Goal: Transaction & Acquisition: Book appointment/travel/reservation

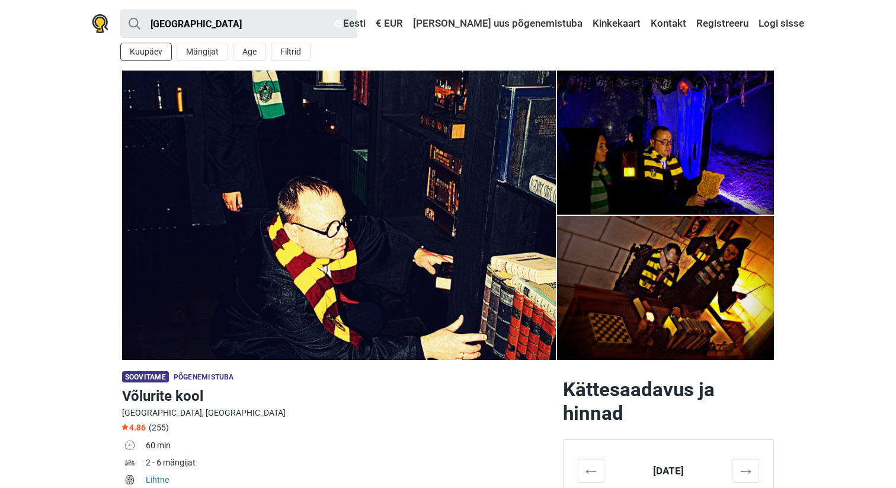
click at [158, 52] on button "Kuupäev" at bounding box center [146, 52] width 52 height 18
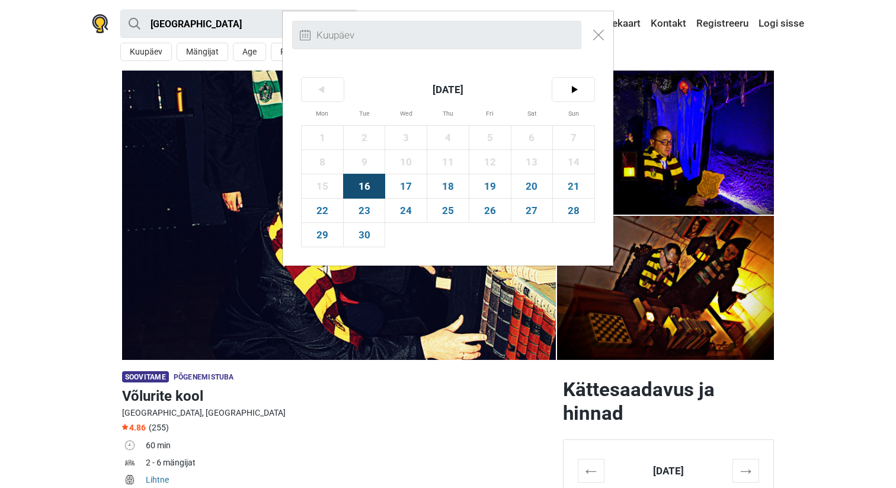
click at [205, 53] on div "< September 2025 > Mon Tue Wed Thu Fri Sat Sun 1 2 3 4 5 6 7 8 9 10 11 12 13 14…" at bounding box center [448, 244] width 896 height 488
click at [595, 35] on img "Close modal" at bounding box center [598, 35] width 11 height 11
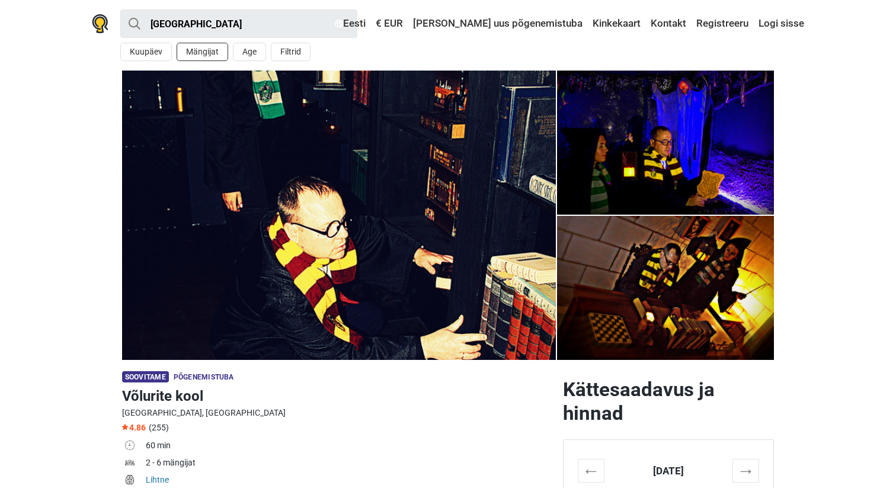
click at [212, 50] on button "Mängijat" at bounding box center [203, 52] width 52 height 18
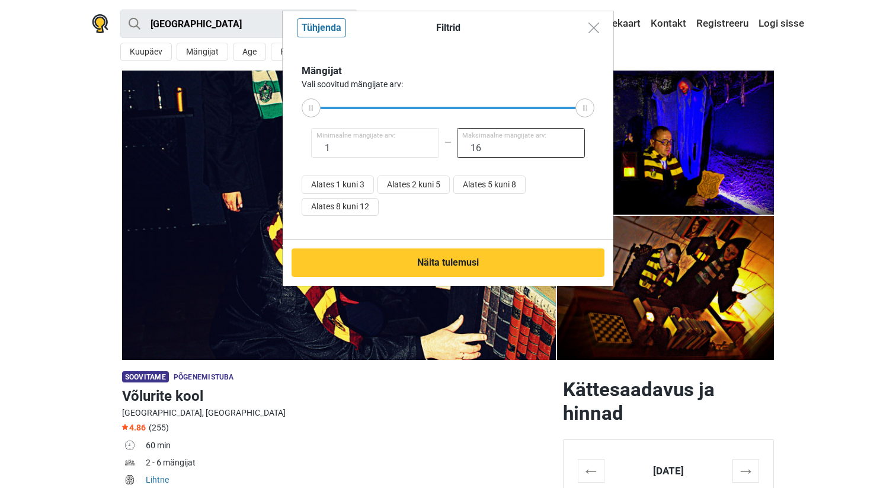
click at [490, 153] on input "16" at bounding box center [521, 143] width 128 height 30
type input "16"
drag, startPoint x: 318, startPoint y: 107, endPoint x: 589, endPoint y: 107, distance: 270.9
click at [585, 107] on div at bounding box center [448, 108] width 274 height 2
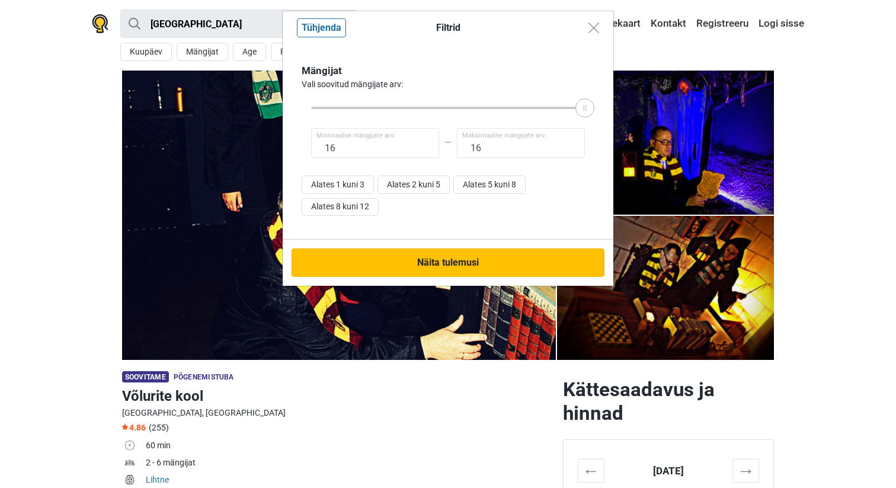
click at [468, 260] on button "Näita tulemusi" at bounding box center [448, 262] width 313 height 28
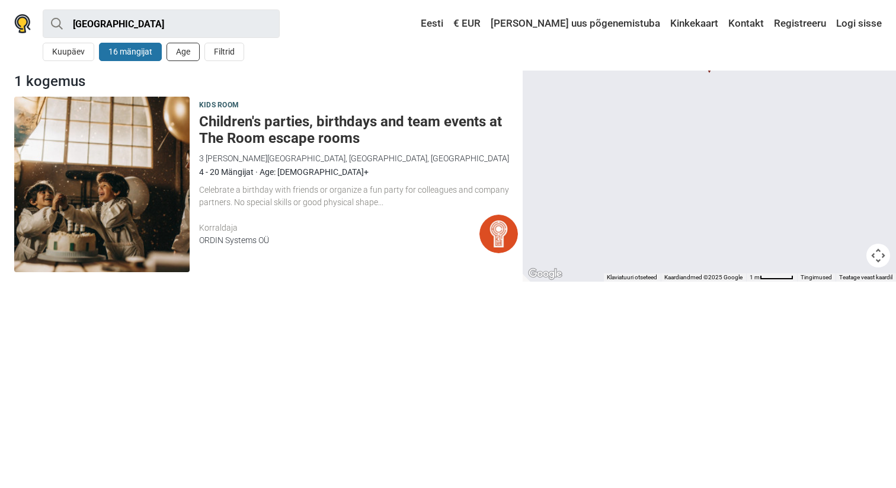
click at [190, 49] on button "Age" at bounding box center [183, 52] width 33 height 18
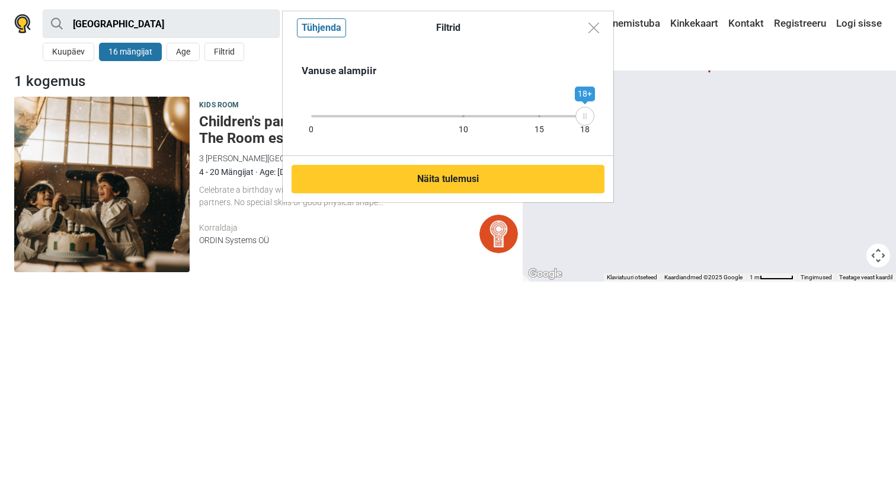
click at [525, 124] on div "Vanuse alampiir 0 10 15 18 18+" at bounding box center [448, 99] width 331 height 111
drag, startPoint x: 579, startPoint y: 118, endPoint x: 570, endPoint y: 118, distance: 9.5
click at [570, 118] on icon at bounding box center [570, 116] width 18 height 6
drag, startPoint x: 570, startPoint y: 118, endPoint x: 528, endPoint y: 120, distance: 41.6
click at [528, 120] on div "14+" at bounding box center [528, 116] width 19 height 19
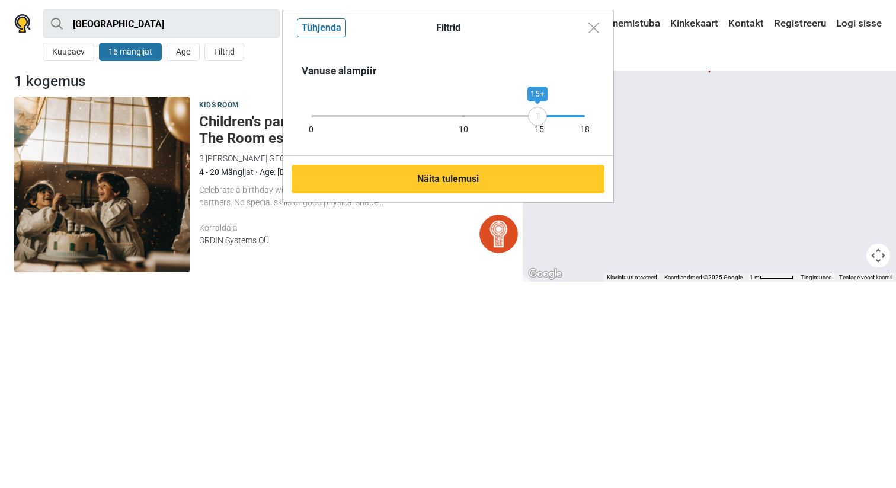
drag, startPoint x: 528, startPoint y: 117, endPoint x: 539, endPoint y: 120, distance: 11.6
click at [539, 120] on div "15+" at bounding box center [537, 116] width 19 height 19
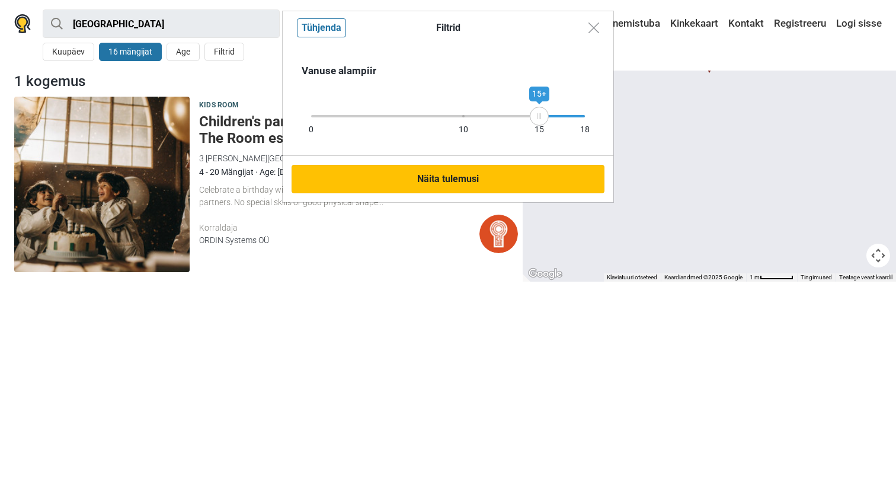
click at [506, 180] on button "Näita tulemusi" at bounding box center [448, 179] width 313 height 28
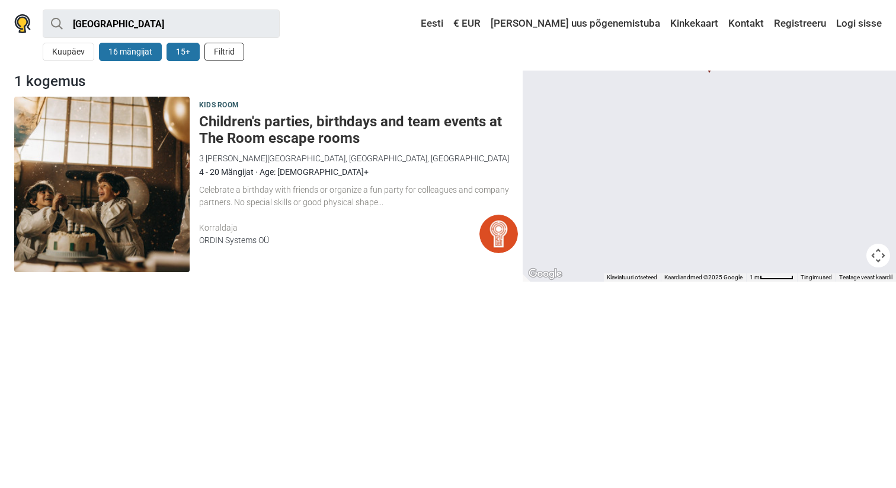
click at [228, 53] on button "Filtrid" at bounding box center [225, 52] width 40 height 18
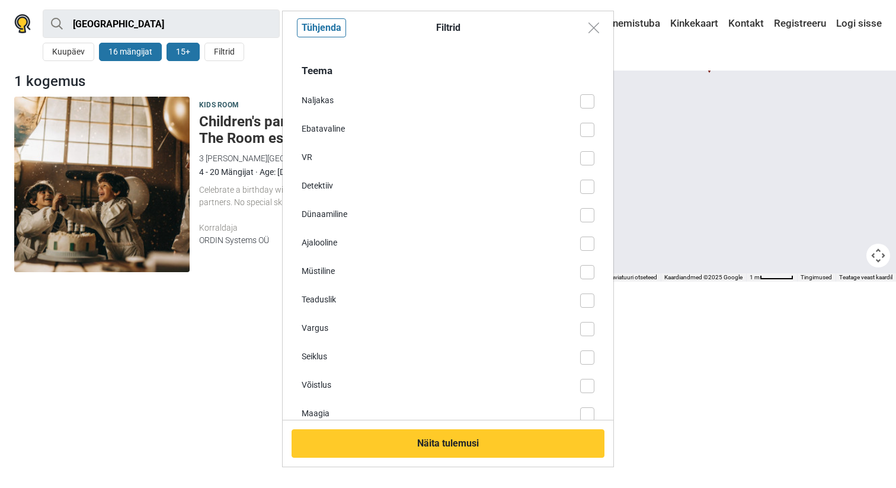
click at [325, 267] on div "Müstiline" at bounding box center [441, 271] width 279 height 12
click at [595, 265] on input "Müstiline" at bounding box center [595, 265] width 0 height 0
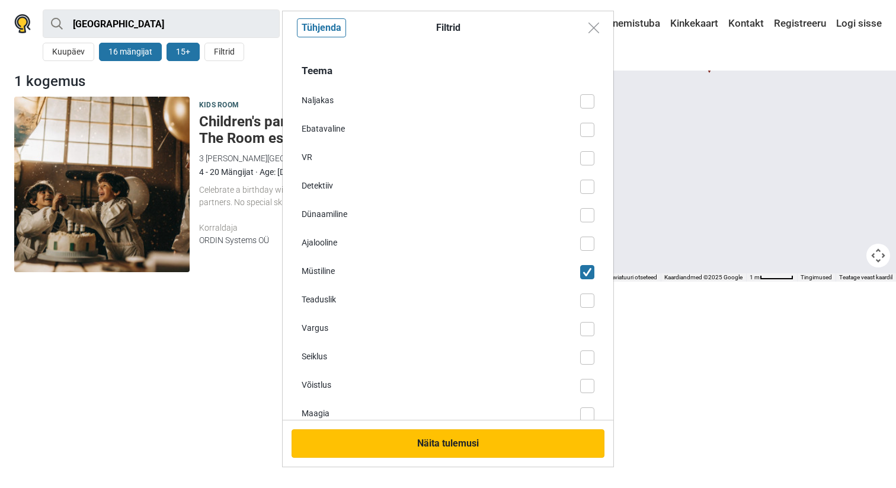
click at [384, 443] on button "Näita tulemusi" at bounding box center [448, 443] width 313 height 28
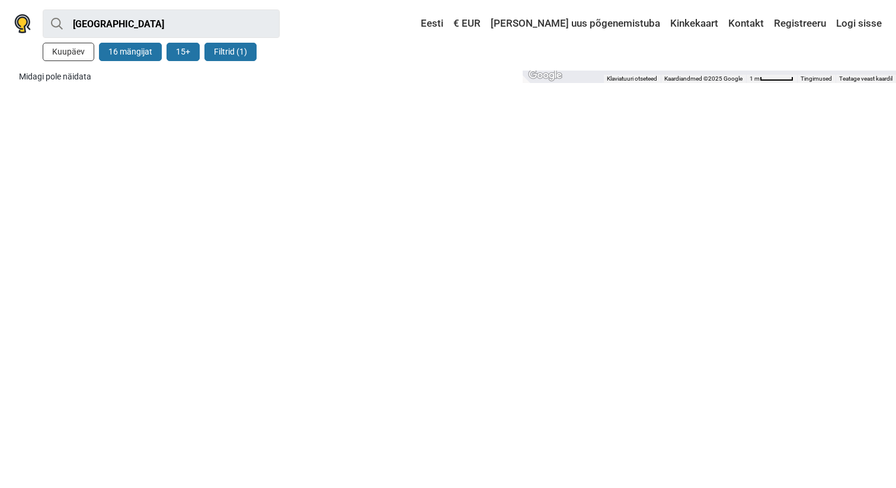
click at [83, 53] on button "Kuupäev" at bounding box center [69, 52] width 52 height 18
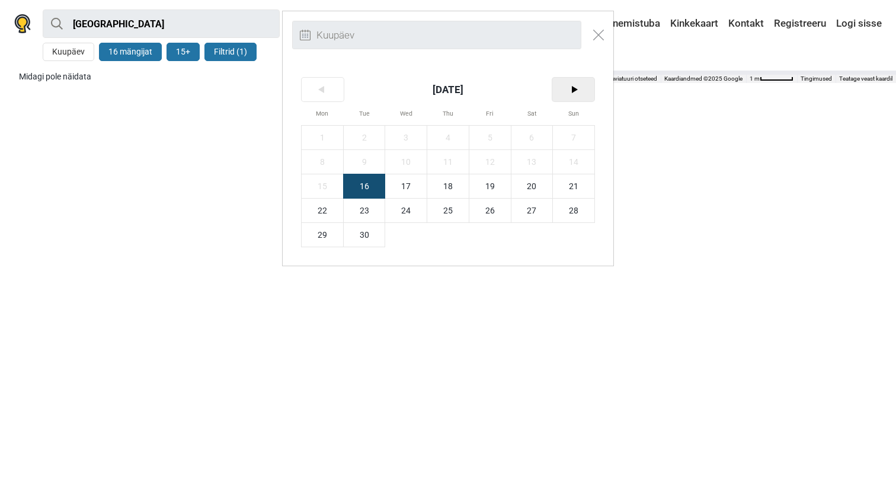
click at [577, 92] on span ">" at bounding box center [574, 90] width 42 height 24
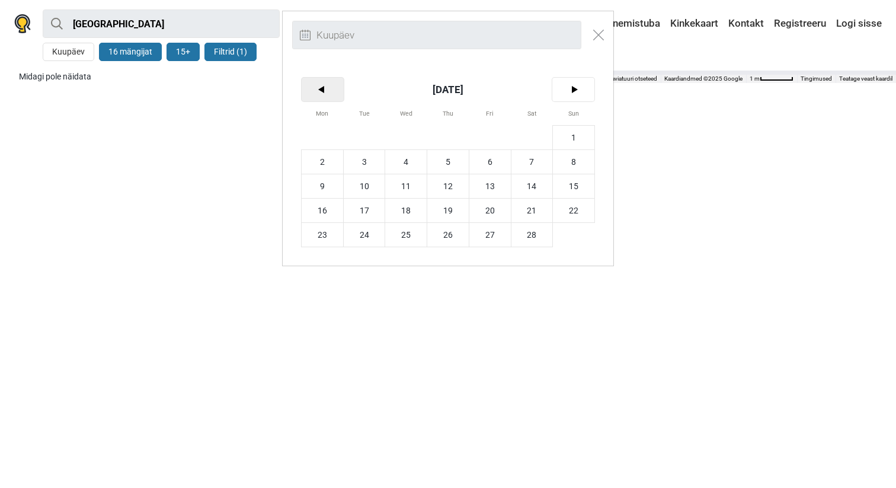
click at [328, 88] on span "<" at bounding box center [323, 90] width 42 height 24
click at [455, 234] on span "29" at bounding box center [447, 235] width 41 height 24
type input "29. jaanuar (N)"
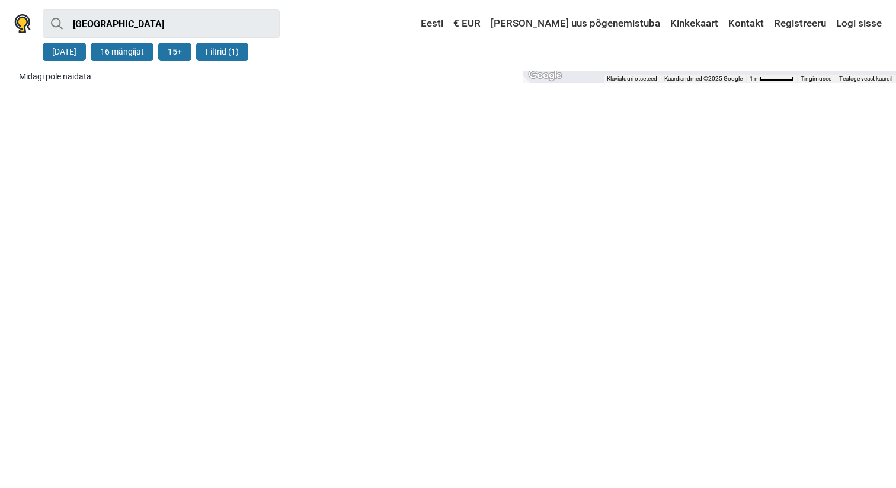
click at [183, 51] on button "15+" at bounding box center [174, 52] width 33 height 18
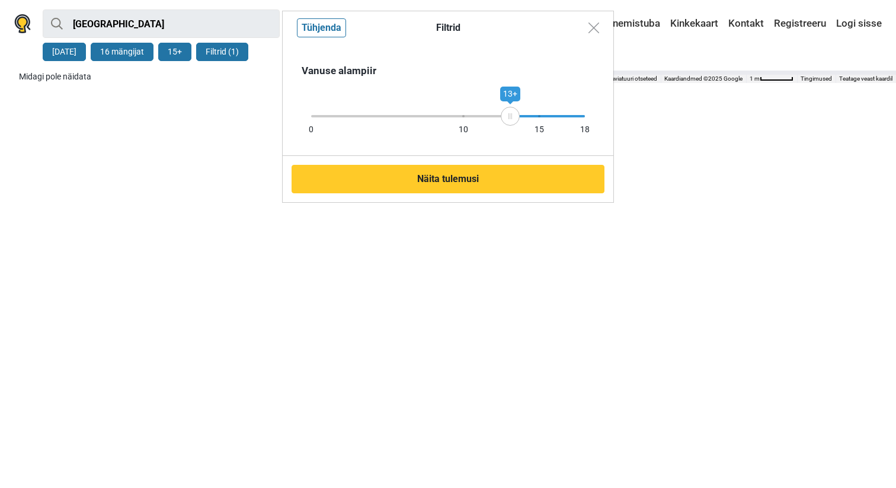
drag, startPoint x: 540, startPoint y: 117, endPoint x: 510, endPoint y: 117, distance: 29.6
click at [510, 117] on icon at bounding box center [511, 116] width 18 height 6
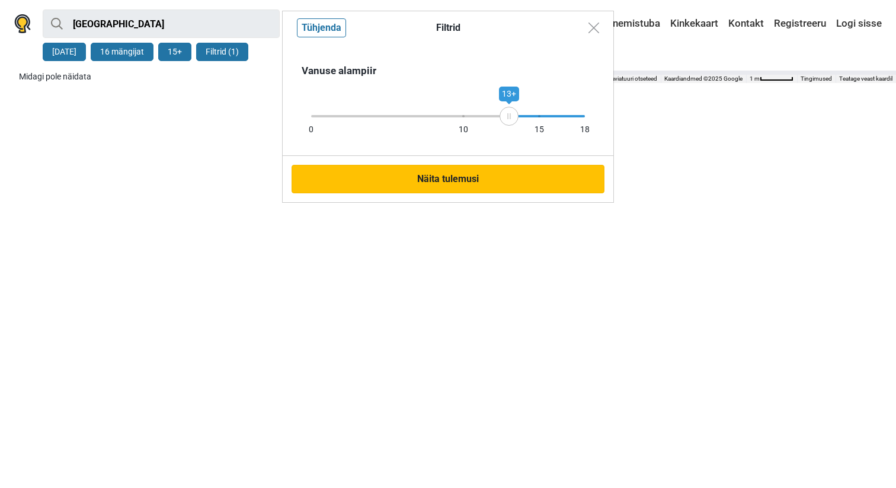
click at [465, 181] on button "Näita tulemusi" at bounding box center [448, 179] width 313 height 28
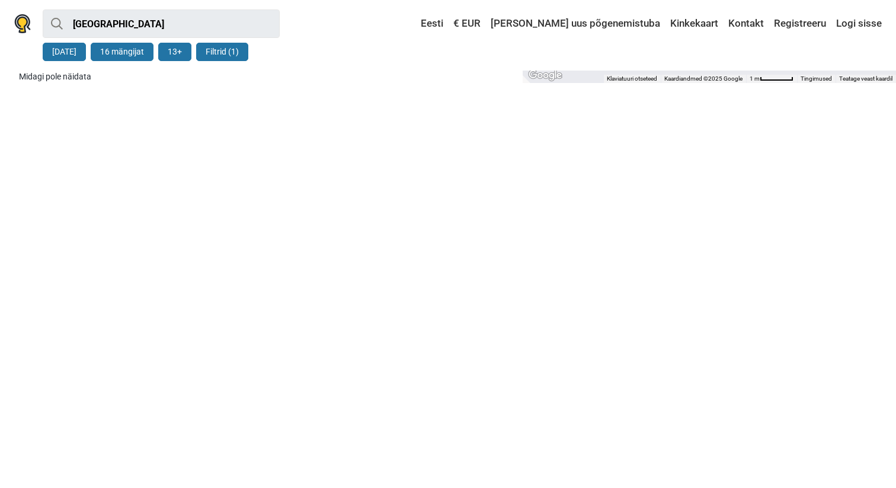
click at [231, 50] on button "Filtrid (1)" at bounding box center [222, 52] width 52 height 18
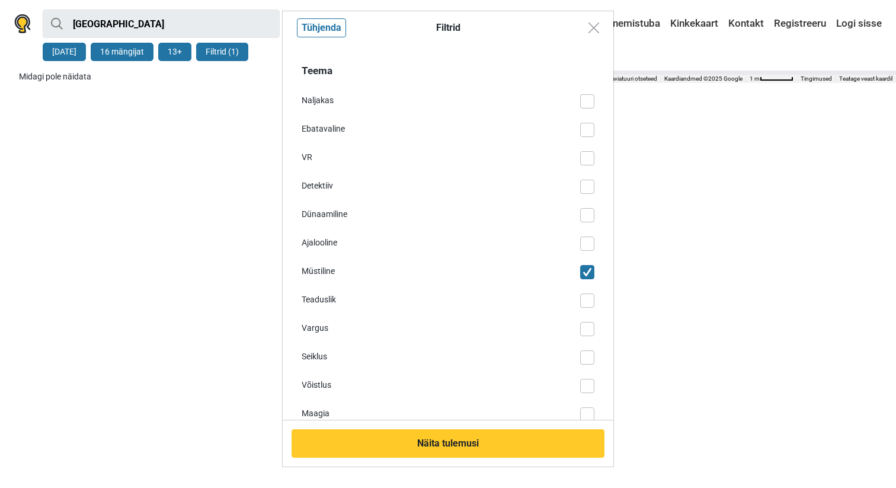
click at [246, 174] on div "Filtrid Tühjenda Teema Naljakas Ebatavaline VR Detektiiv Dünaamiline Ajalooline…" at bounding box center [448, 244] width 896 height 488
click at [595, 25] on img "Close modal" at bounding box center [594, 28] width 11 height 11
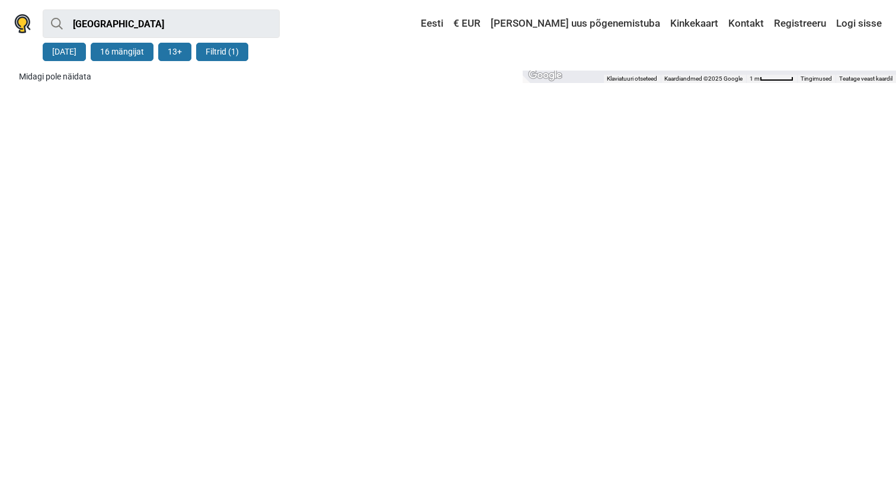
click at [128, 53] on button "16 mängijat" at bounding box center [122, 52] width 63 height 18
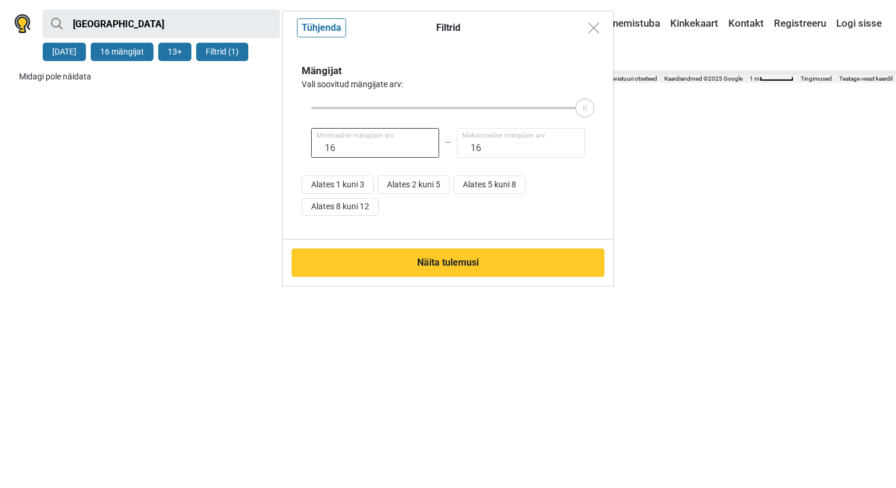
click at [395, 135] on input "16" at bounding box center [375, 143] width 128 height 30
click at [429, 178] on button "Alates 2 kuni 5" at bounding box center [414, 184] width 72 height 18
type input "2"
type input "5"
click at [142, 49] on div "Filtrid Tühjenda Mängijat Vali soovitud mängijate arv: 2 Minimaalne mängijate a…" at bounding box center [448, 244] width 896 height 488
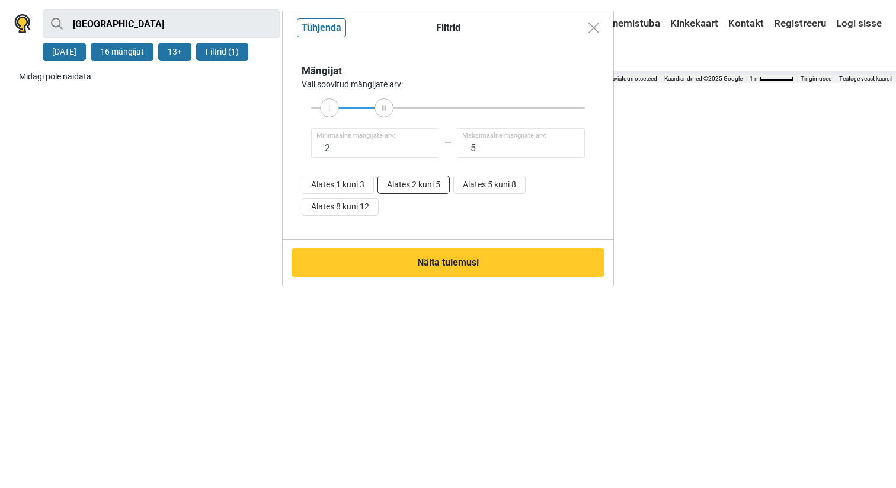
click at [424, 191] on button "Alates 2 kuni 5" at bounding box center [414, 184] width 72 height 18
click at [141, 50] on div "Filtrid Tühjenda Mängijat Vali soovitud mängijate arv: 2 Minimaalne mängijate a…" at bounding box center [448, 244] width 896 height 488
click at [417, 184] on button "Alates 2 kuni 5" at bounding box center [414, 184] width 72 height 18
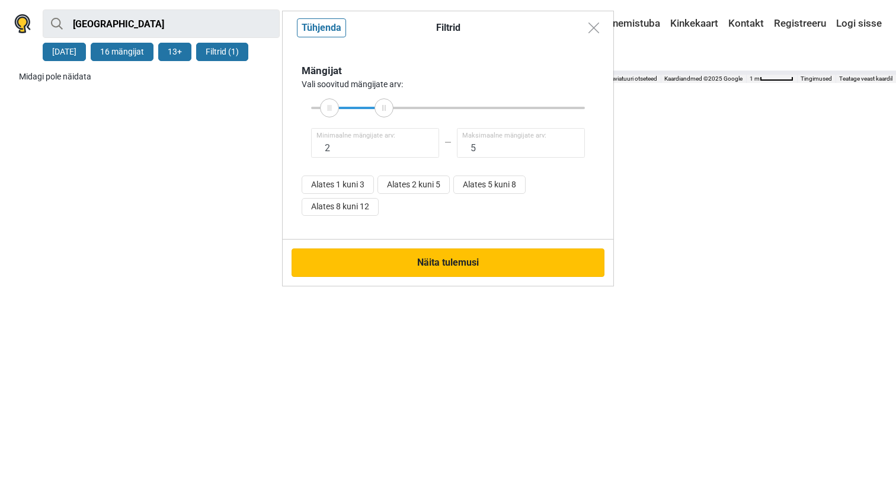
click at [438, 269] on button "Näita tulemusi" at bounding box center [448, 262] width 313 height 28
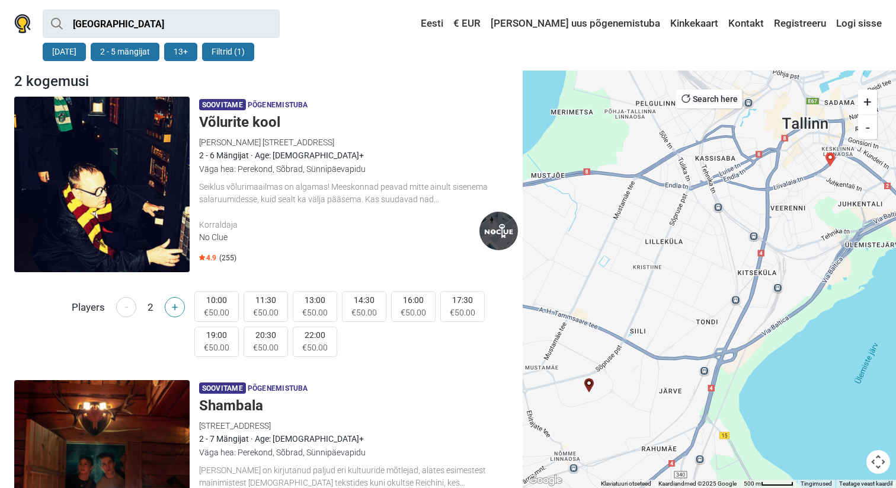
click at [174, 302] on button "+" at bounding box center [175, 307] width 20 height 20
click at [250, 128] on h5 "Võlurite kool" at bounding box center [358, 122] width 319 height 17
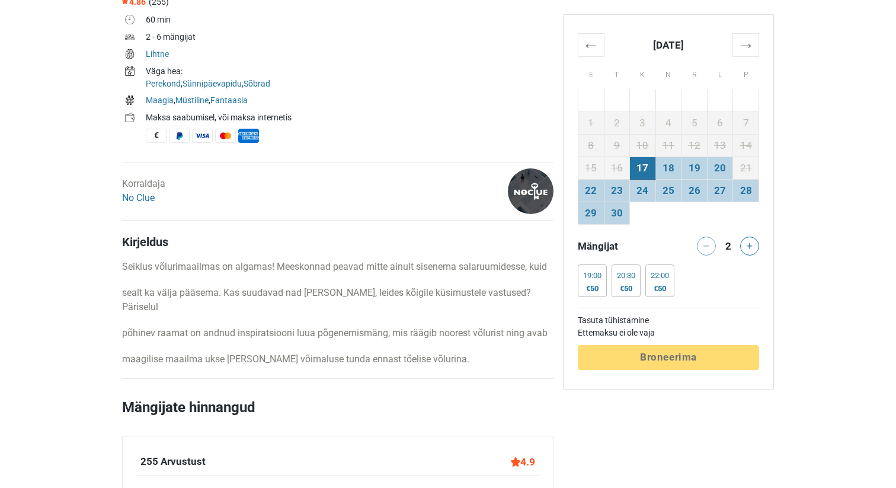
scroll to position [430, 0]
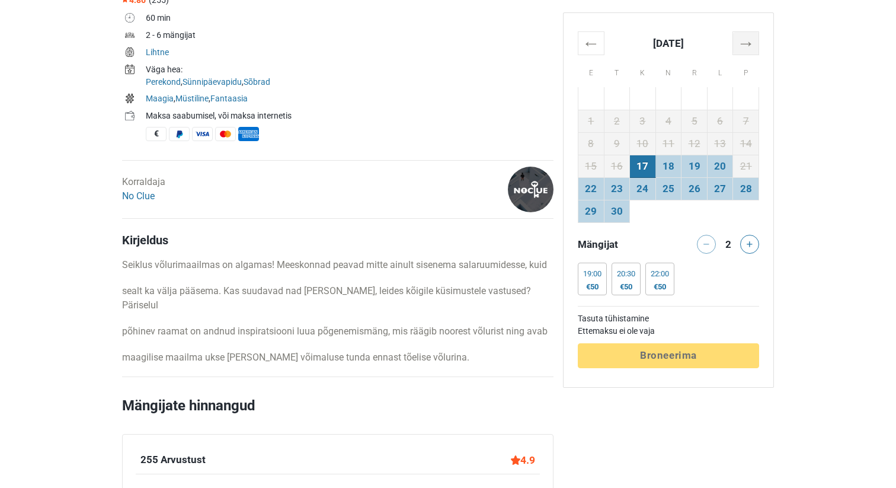
click at [743, 40] on th "→" at bounding box center [746, 43] width 26 height 23
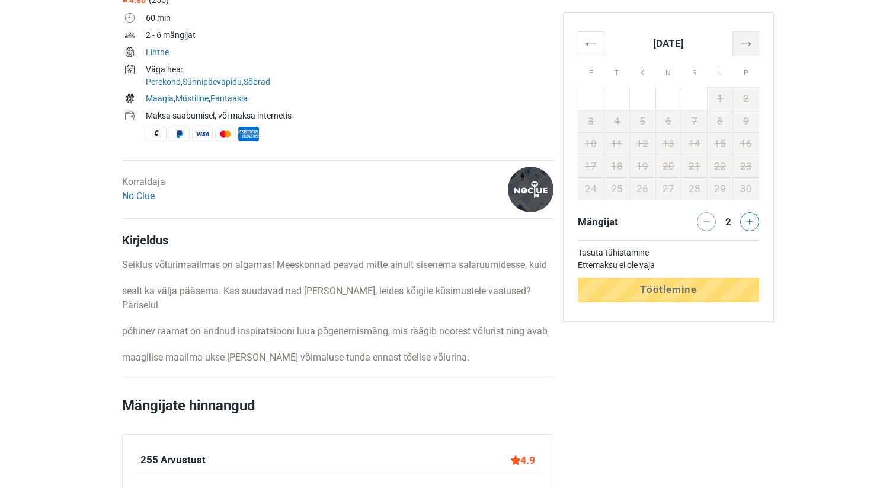
click at [743, 40] on th "→" at bounding box center [746, 43] width 26 height 23
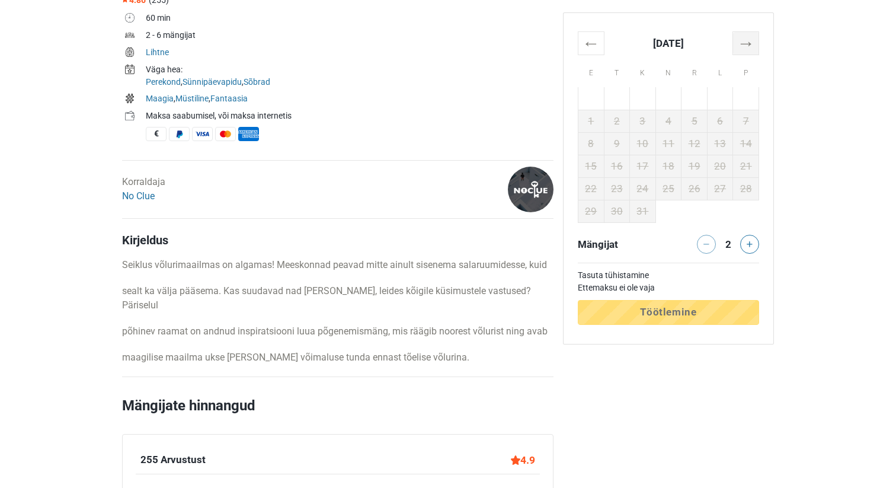
click at [743, 40] on th "→" at bounding box center [746, 43] width 26 height 23
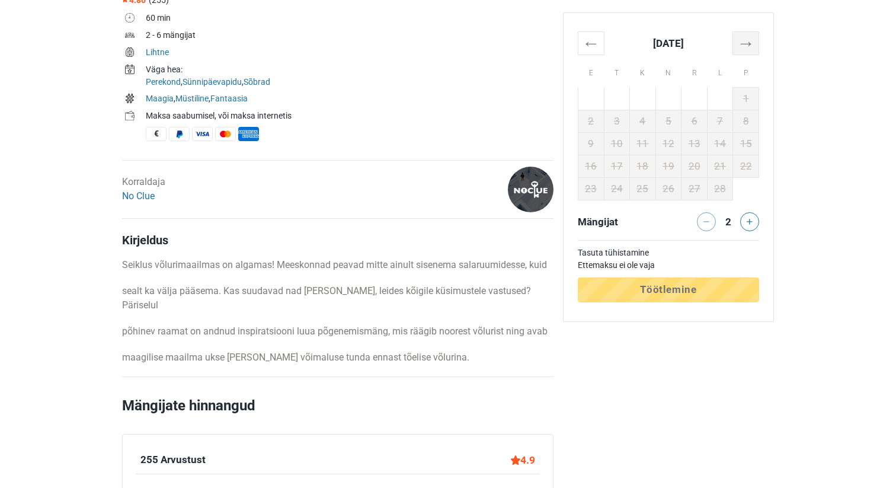
click at [743, 40] on th "→" at bounding box center [746, 43] width 26 height 23
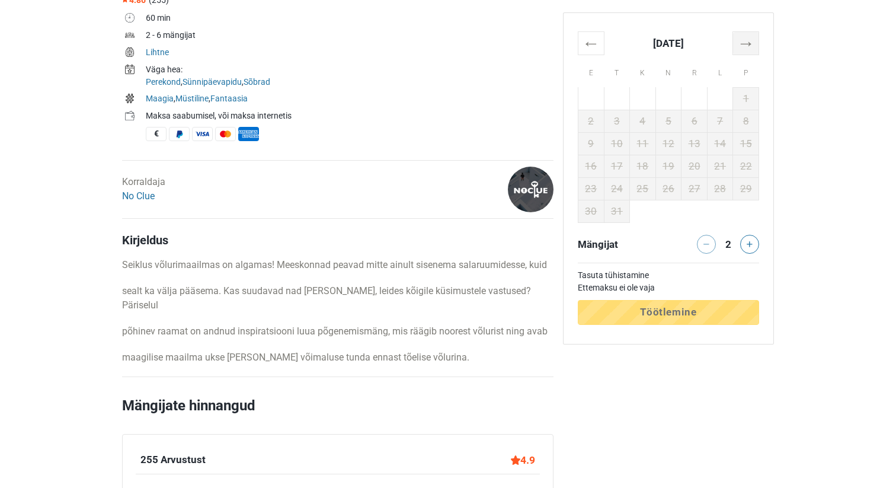
click at [743, 40] on th "→" at bounding box center [746, 43] width 26 height 23
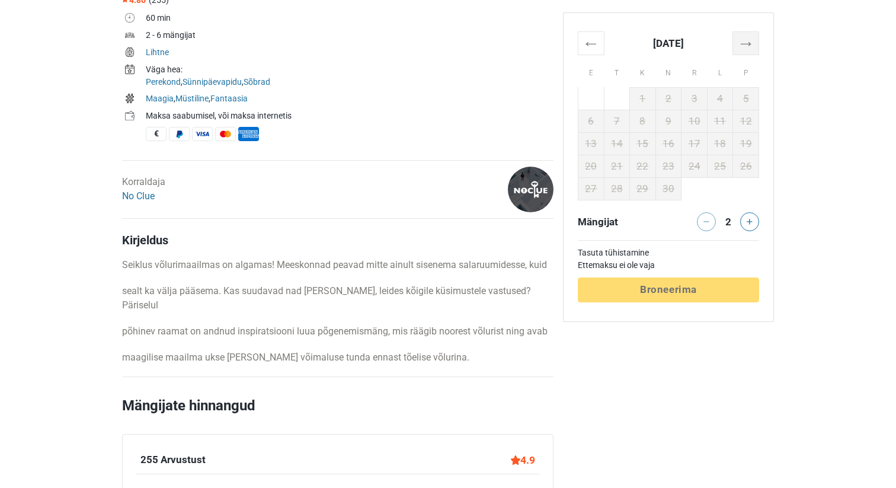
click at [743, 40] on th "→" at bounding box center [746, 43] width 26 height 23
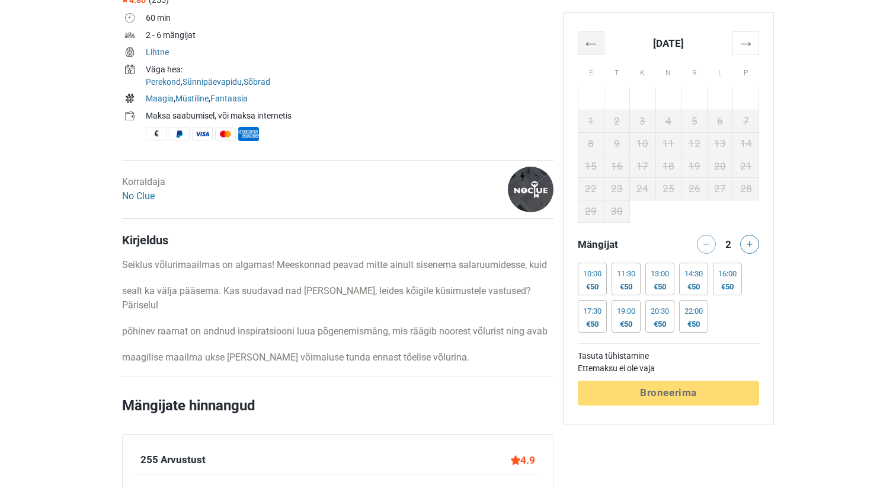
click at [592, 44] on th "←" at bounding box center [592, 43] width 26 height 23
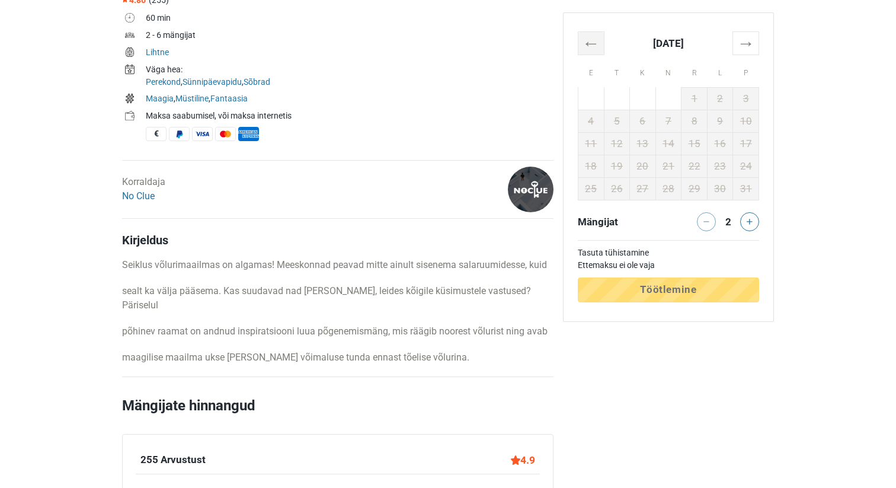
click at [592, 44] on th "←" at bounding box center [592, 43] width 26 height 23
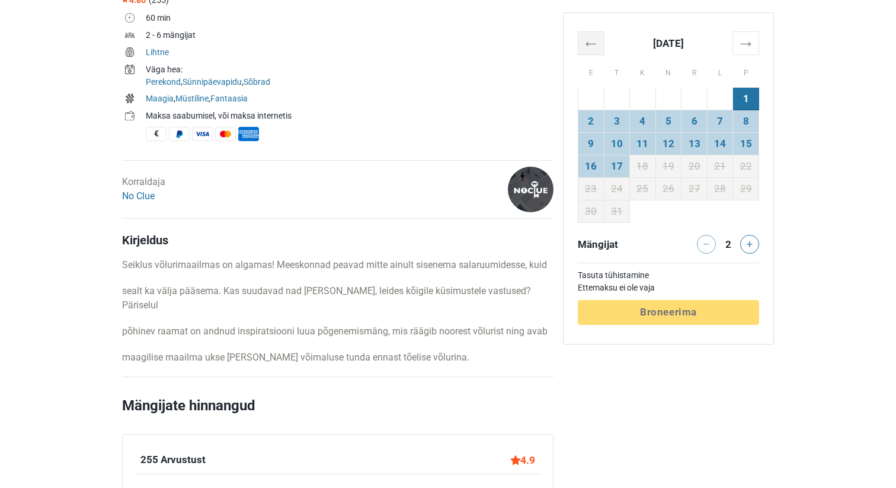
click at [592, 44] on th "←" at bounding box center [592, 43] width 26 height 23
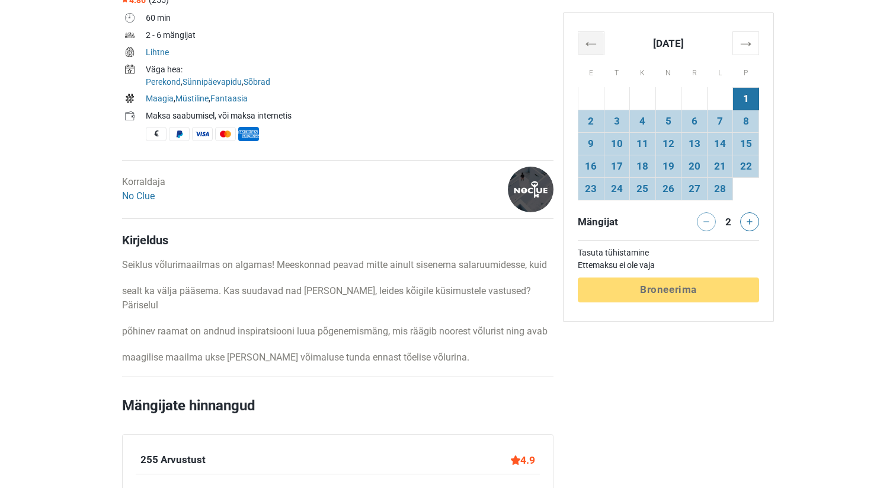
click at [592, 44] on th "←" at bounding box center [592, 43] width 26 height 23
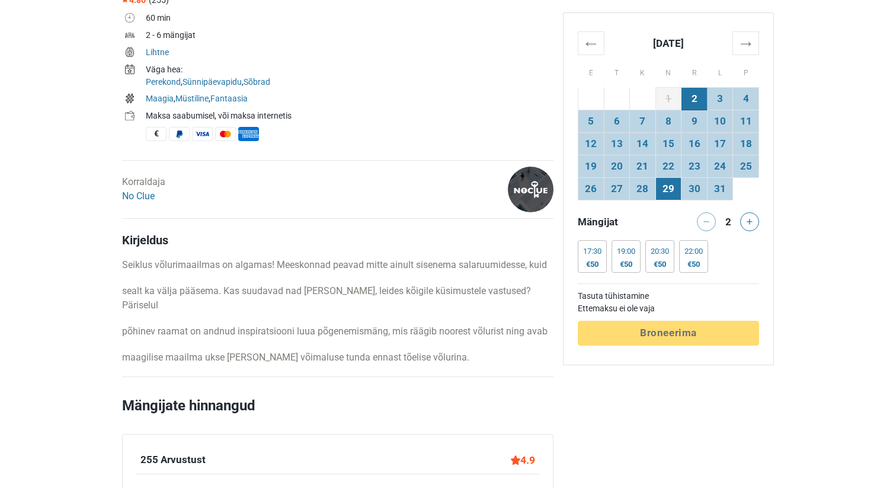
click at [662, 187] on td "29" at bounding box center [669, 189] width 26 height 23
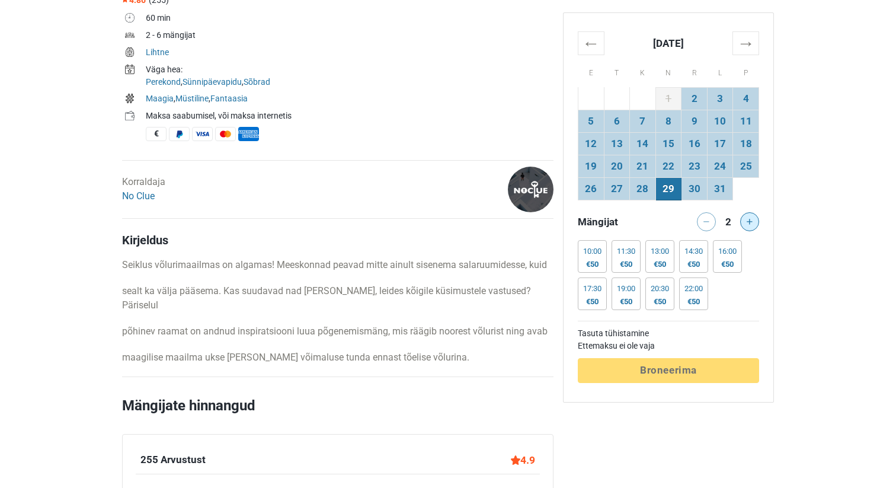
click at [748, 221] on icon at bounding box center [750, 222] width 6 height 6
click at [748, 221] on div at bounding box center [752, 221] width 24 height 19
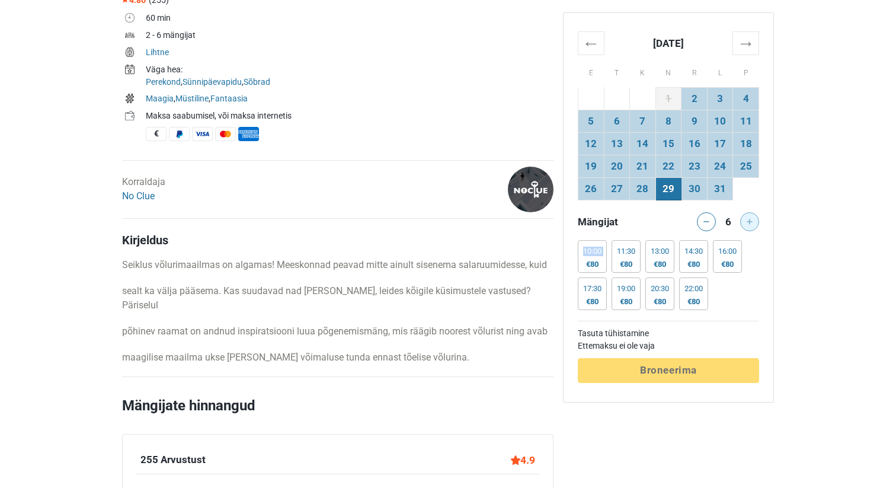
click at [748, 221] on div at bounding box center [752, 221] width 24 height 19
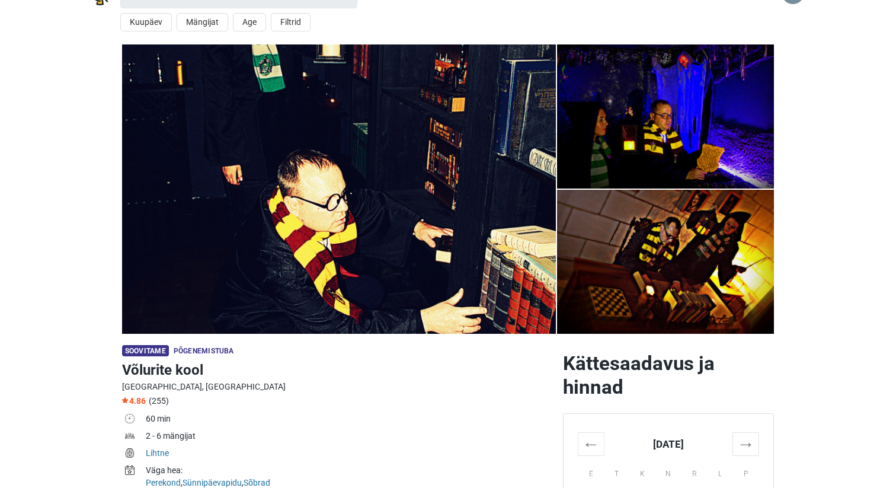
scroll to position [0, 0]
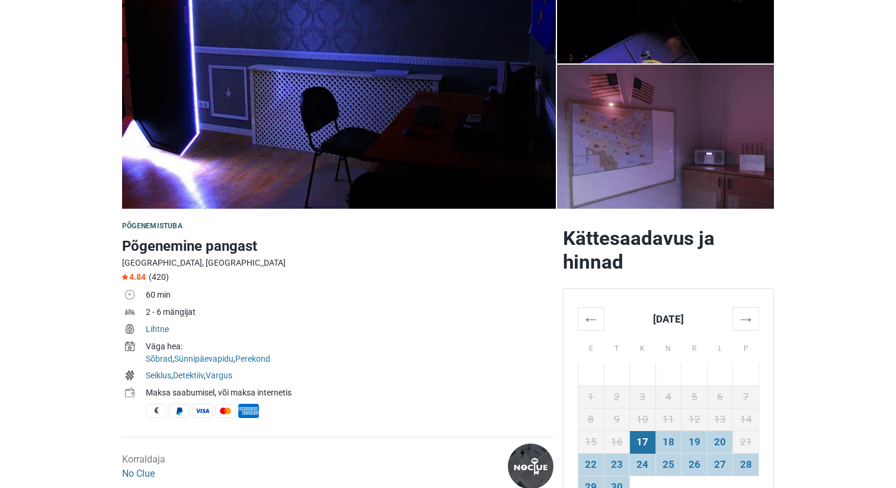
scroll to position [160, 0]
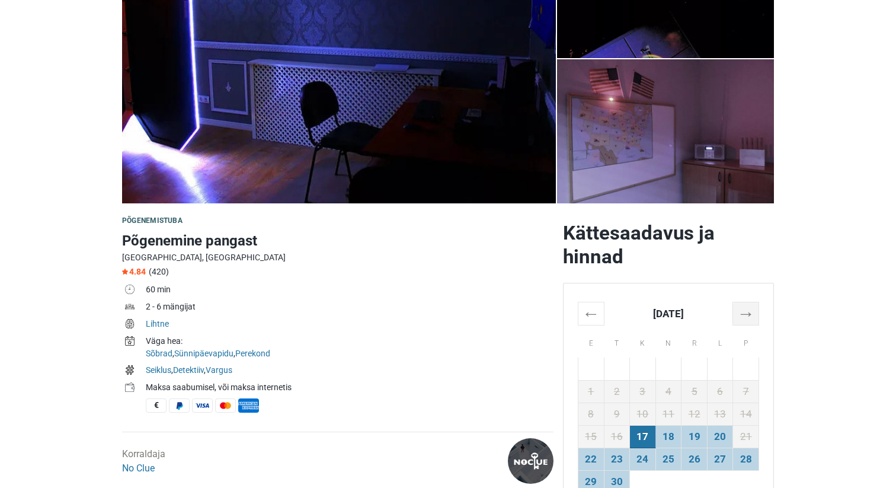
click at [746, 310] on th "→" at bounding box center [746, 313] width 26 height 23
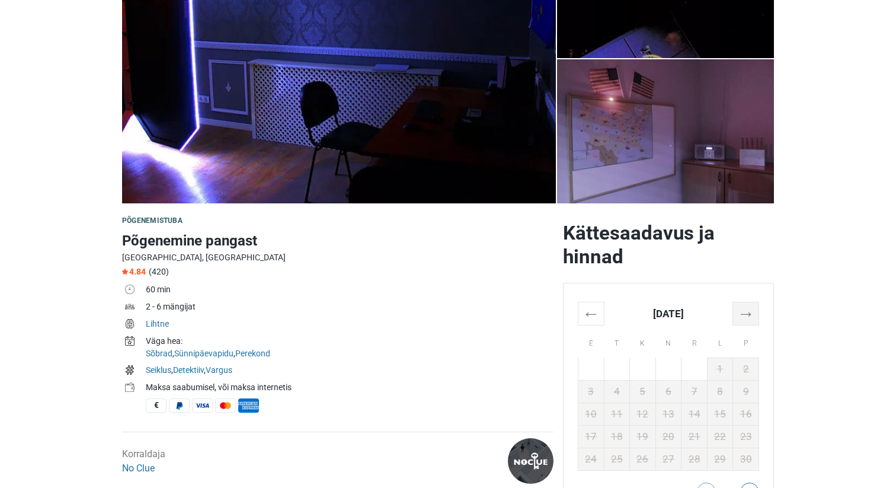
click at [746, 310] on th "→" at bounding box center [746, 313] width 26 height 23
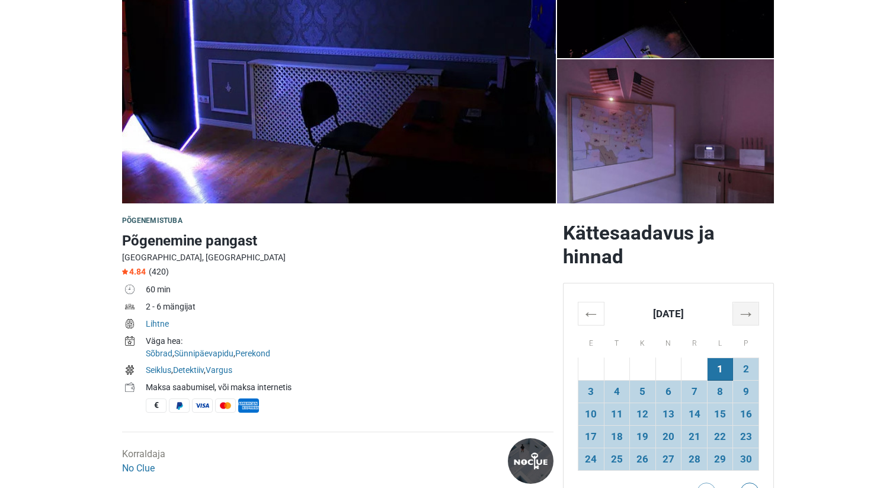
click at [746, 310] on th "→" at bounding box center [746, 313] width 26 height 23
click at [673, 457] on td "29" at bounding box center [669, 459] width 26 height 23
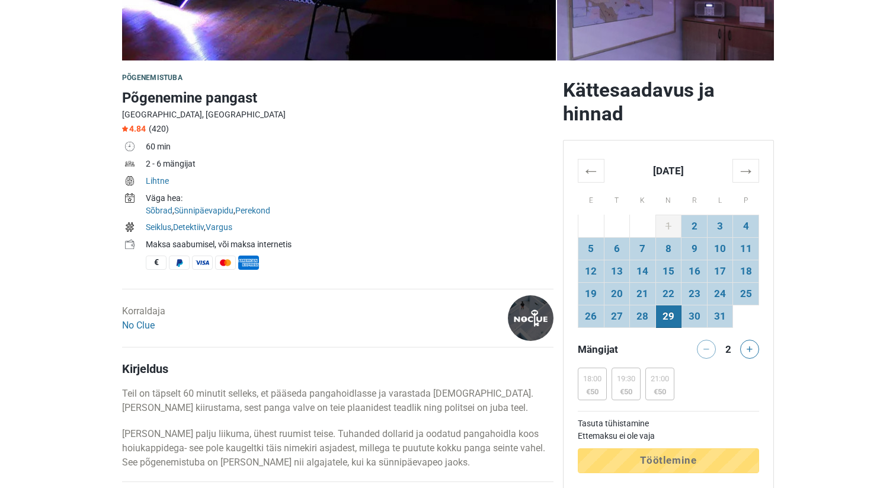
scroll to position [312, 0]
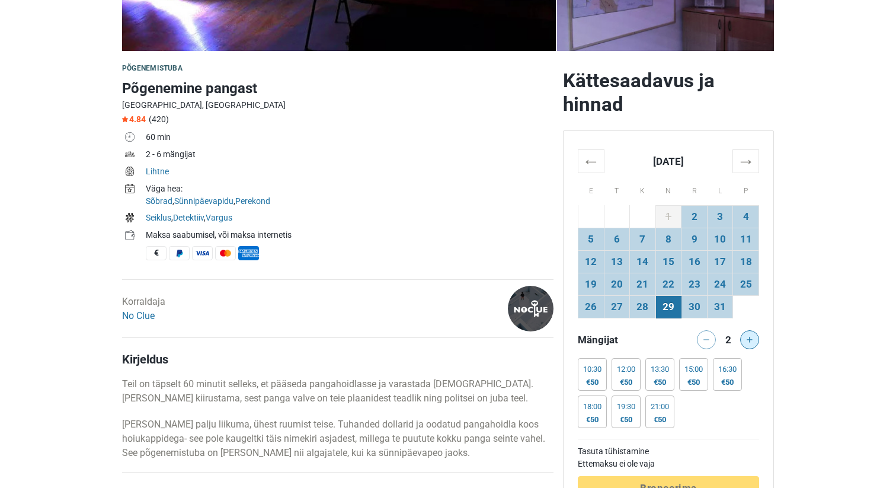
click at [755, 334] on button at bounding box center [749, 339] width 19 height 19
click at [755, 334] on div at bounding box center [752, 339] width 24 height 19
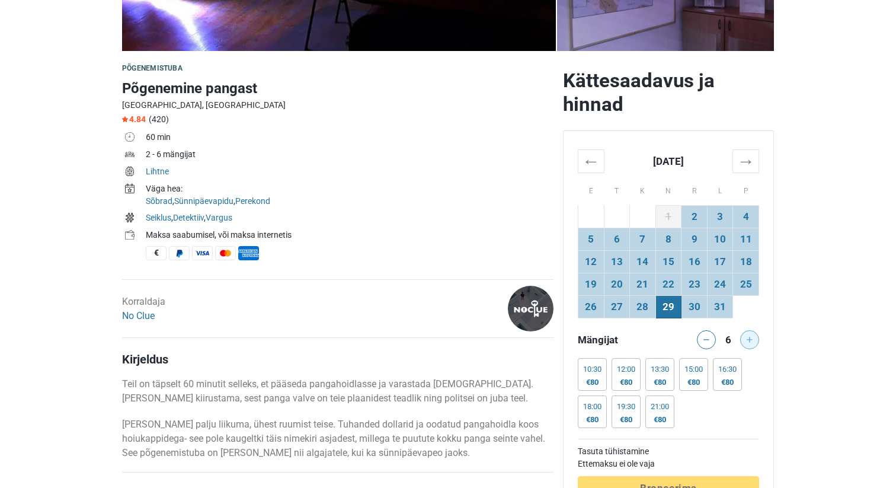
click at [755, 334] on div at bounding box center [752, 339] width 24 height 19
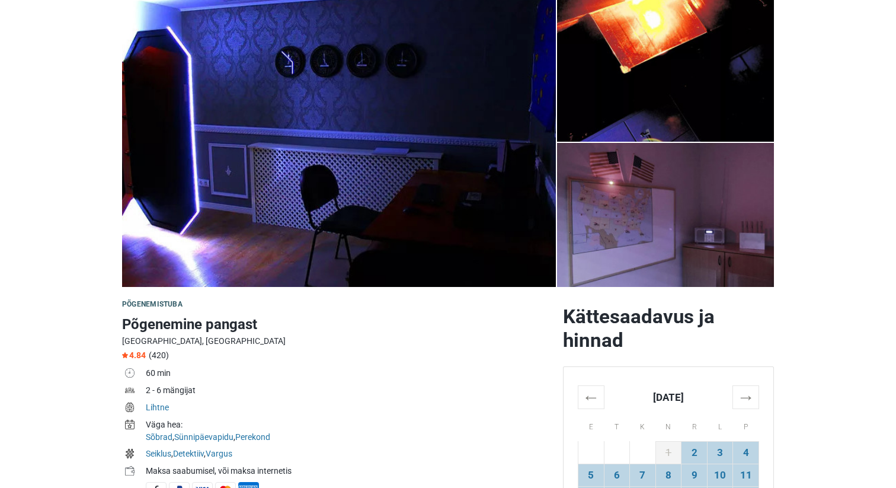
scroll to position [0, 0]
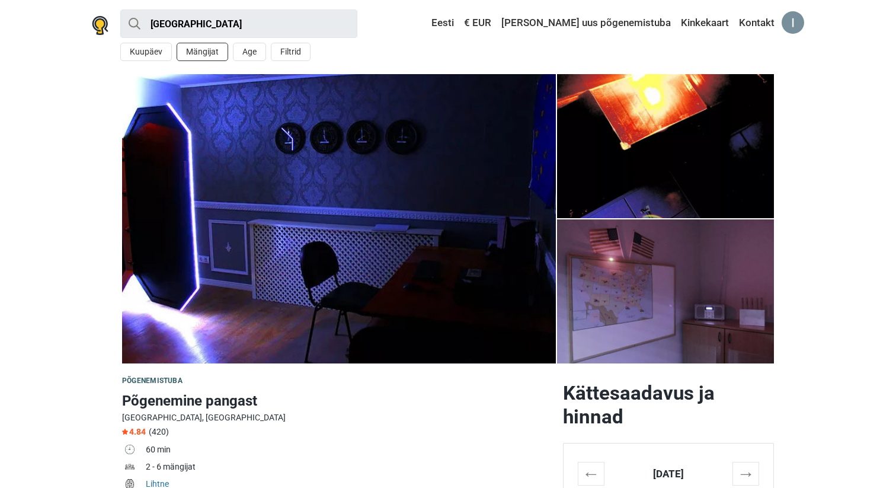
click at [199, 55] on button "Mängijat" at bounding box center [203, 52] width 52 height 18
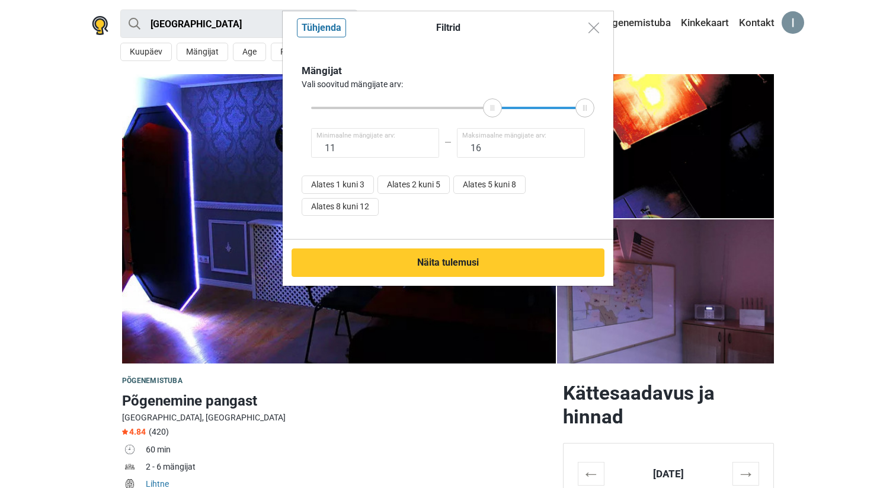
type input "12"
drag, startPoint x: 309, startPoint y: 106, endPoint x: 518, endPoint y: 117, distance: 208.4
click at [518, 117] on div "Mängijat Vali soovitud mängijate arv: 12 Minimaalne mängijate arv: 16 Maksimaal…" at bounding box center [448, 141] width 293 height 157
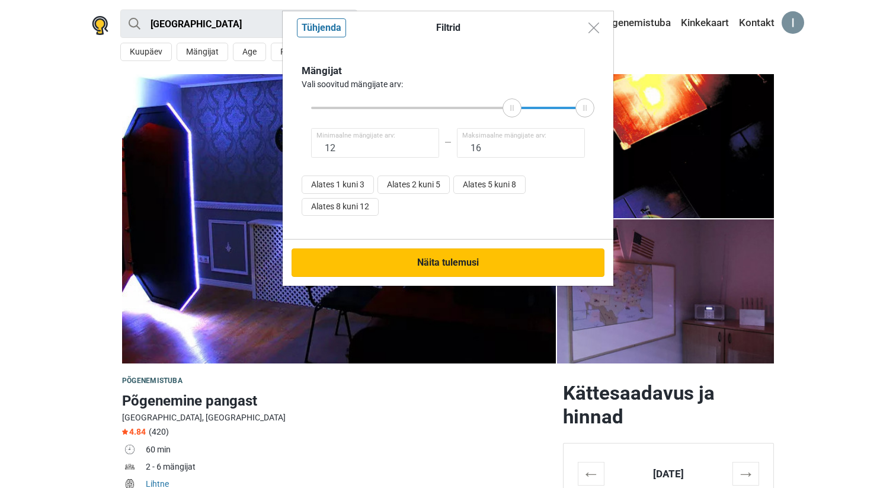
click at [433, 263] on button "Näita tulemusi" at bounding box center [448, 262] width 313 height 28
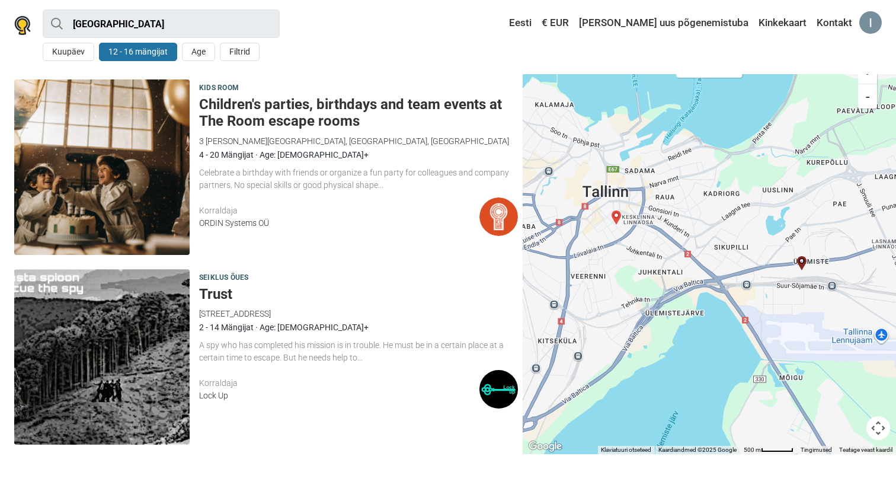
scroll to position [22, 0]
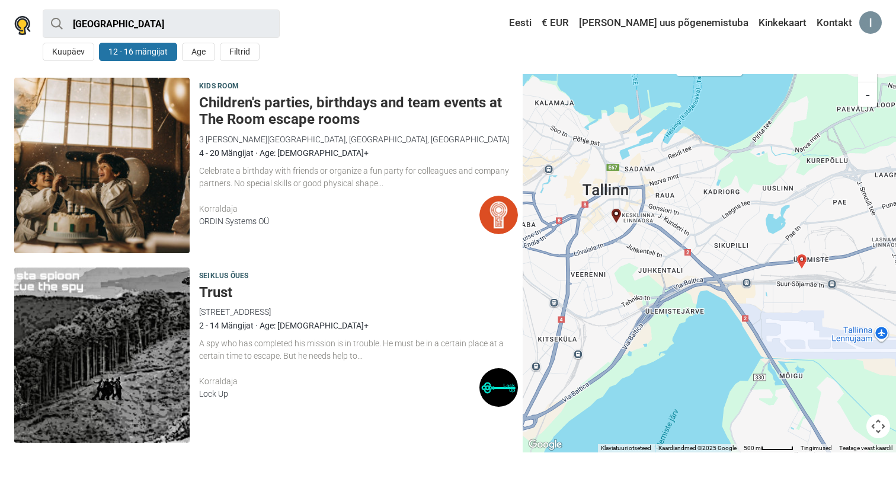
click at [254, 120] on h5 "Children's parties, birthdays and team events at The Room escape rooms" at bounding box center [358, 111] width 319 height 34
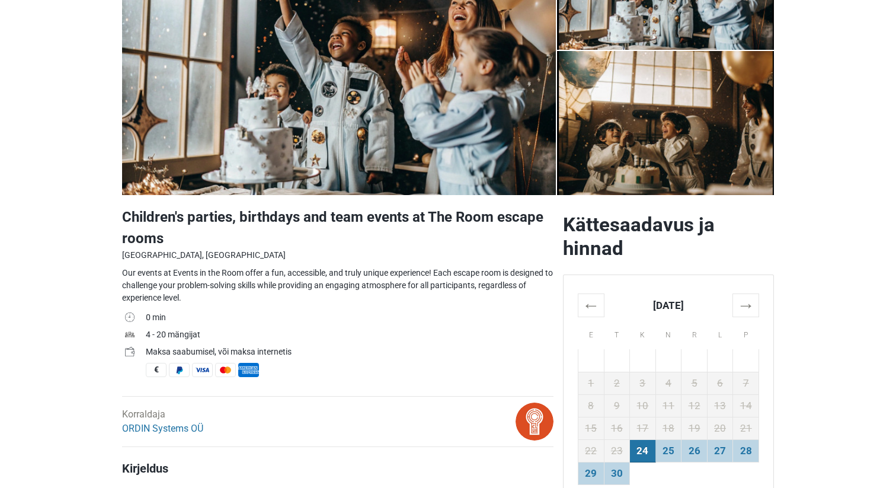
scroll to position [180, 0]
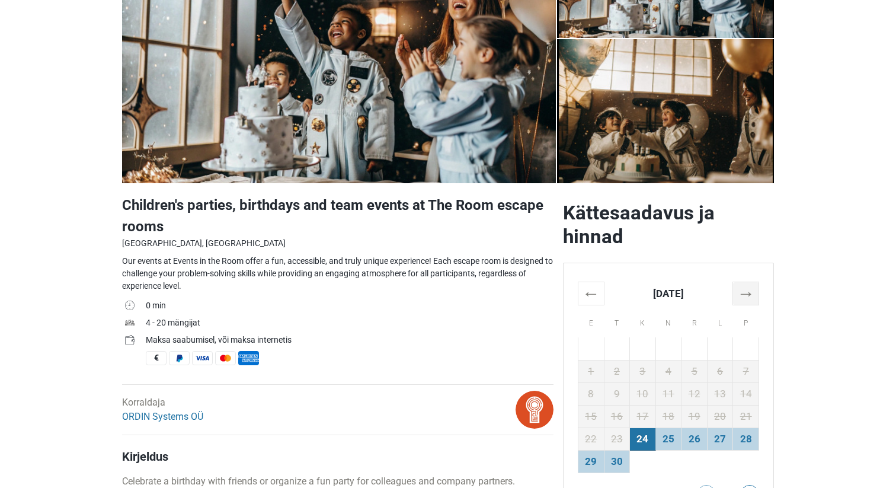
click at [752, 292] on th "→" at bounding box center [746, 293] width 26 height 23
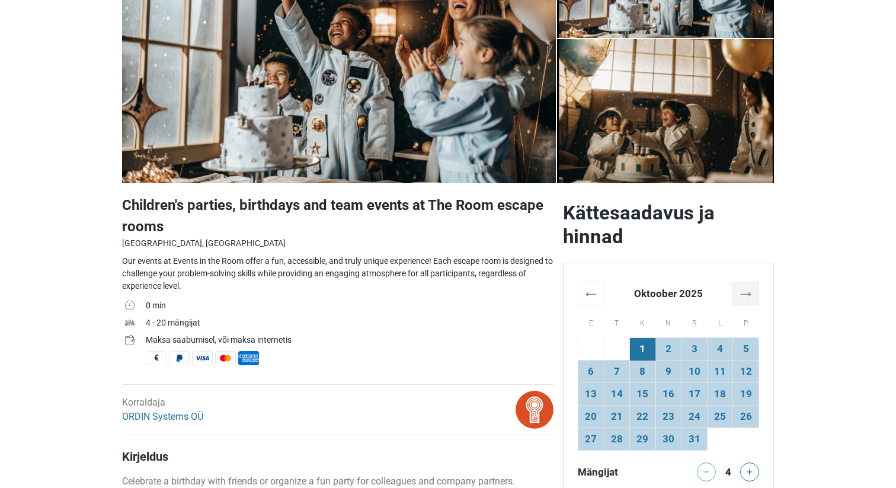
click at [752, 292] on th "→" at bounding box center [746, 293] width 26 height 23
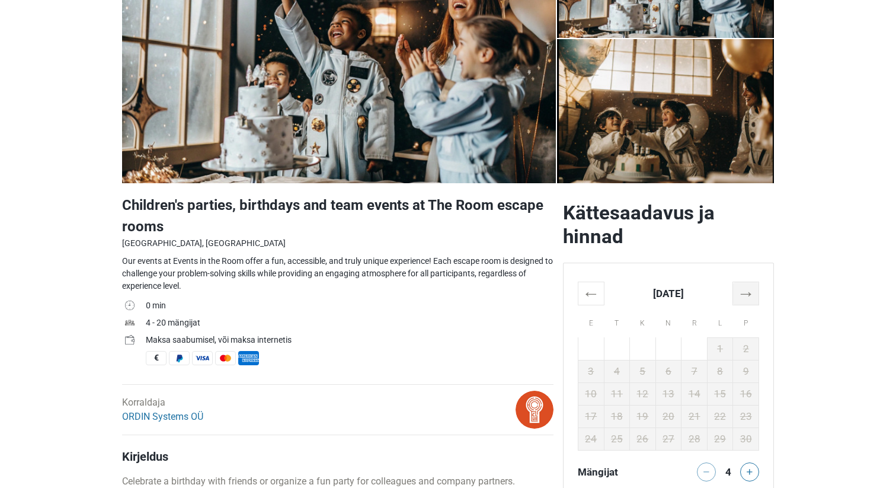
click at [752, 292] on th "→" at bounding box center [746, 293] width 26 height 23
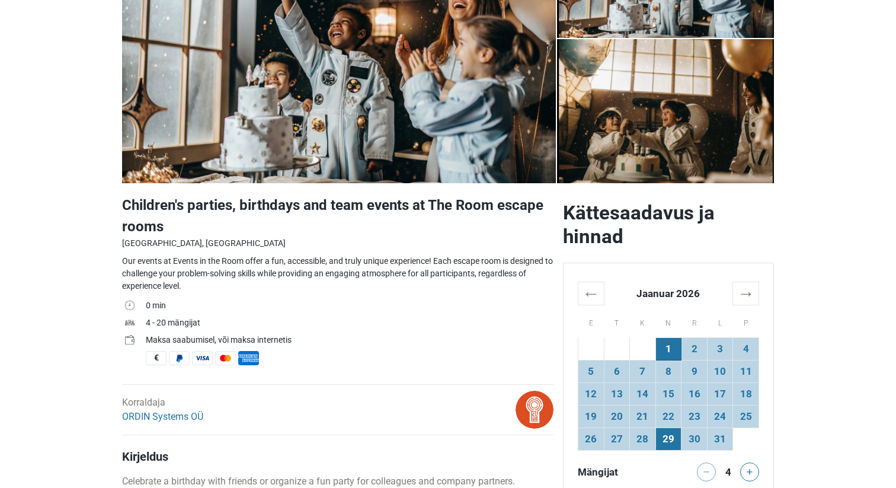
click at [671, 442] on td "29" at bounding box center [669, 439] width 26 height 23
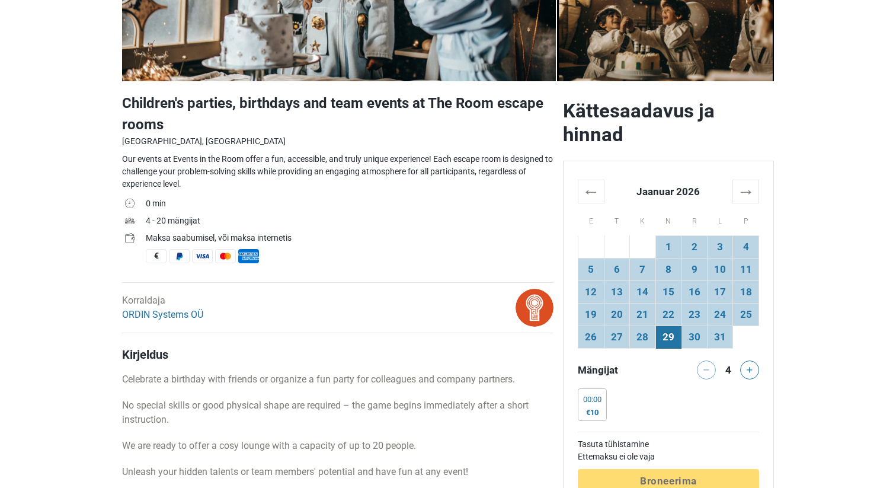
scroll to position [321, 0]
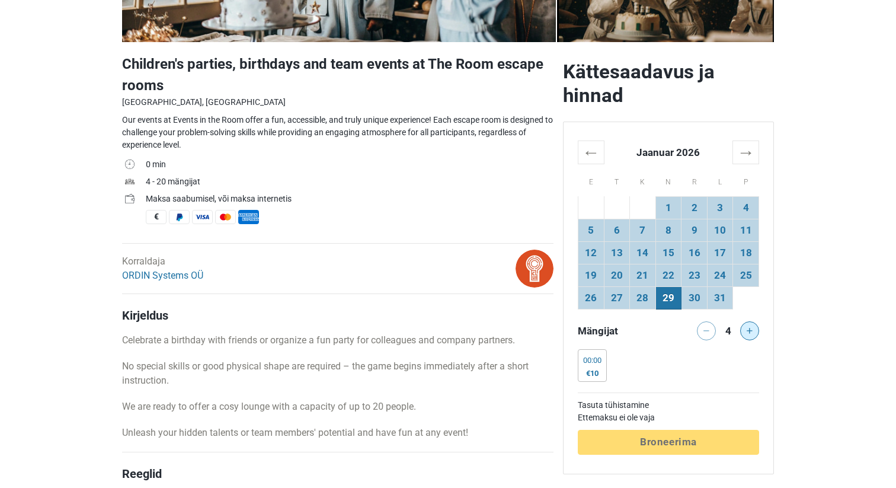
click at [750, 328] on icon at bounding box center [750, 331] width 6 height 6
click at [748, 328] on icon at bounding box center [750, 331] width 6 height 6
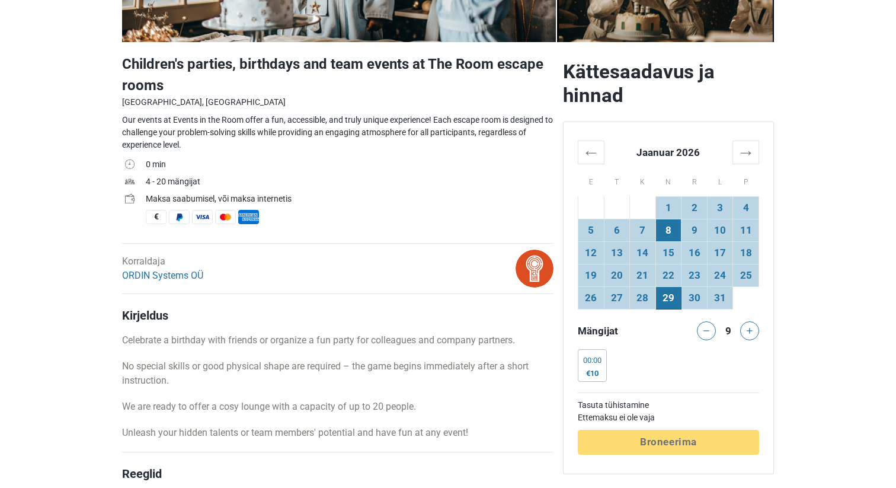
click at [669, 240] on td "8" at bounding box center [669, 230] width 26 height 23
click at [592, 155] on th "←" at bounding box center [592, 152] width 26 height 23
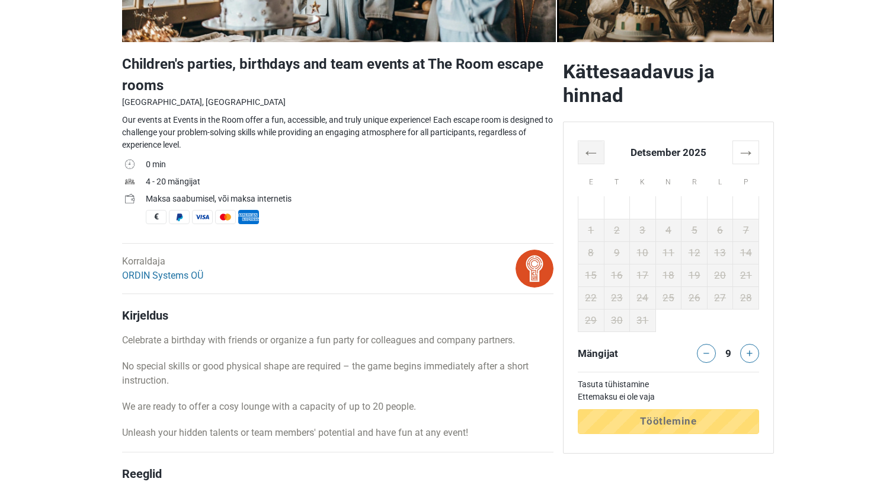
click at [592, 159] on th "←" at bounding box center [592, 152] width 26 height 23
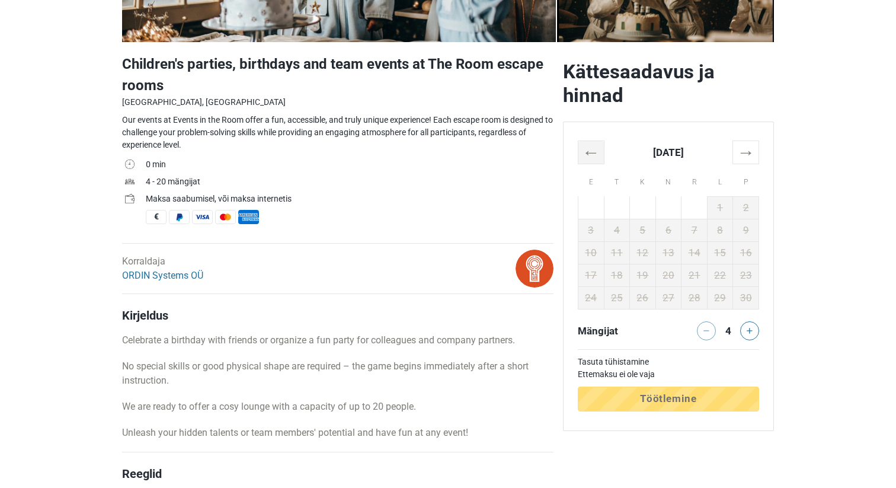
click at [592, 159] on th "←" at bounding box center [592, 152] width 26 height 23
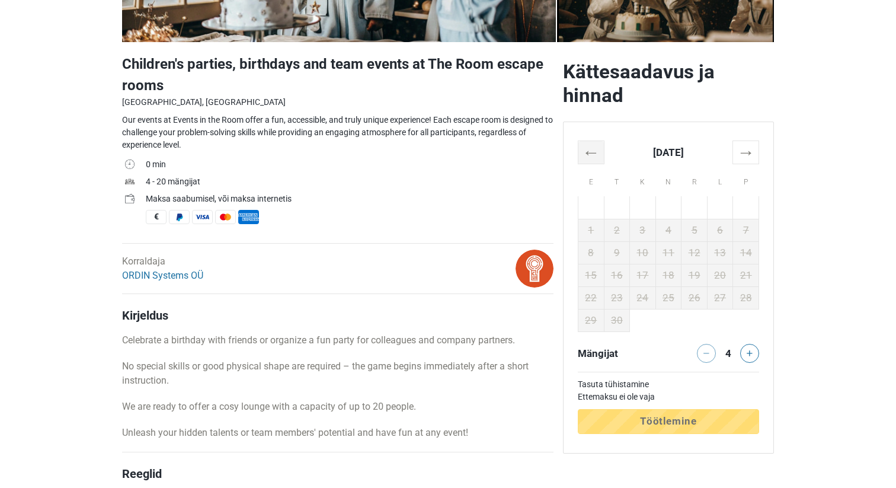
click at [592, 159] on th "←" at bounding box center [592, 152] width 26 height 23
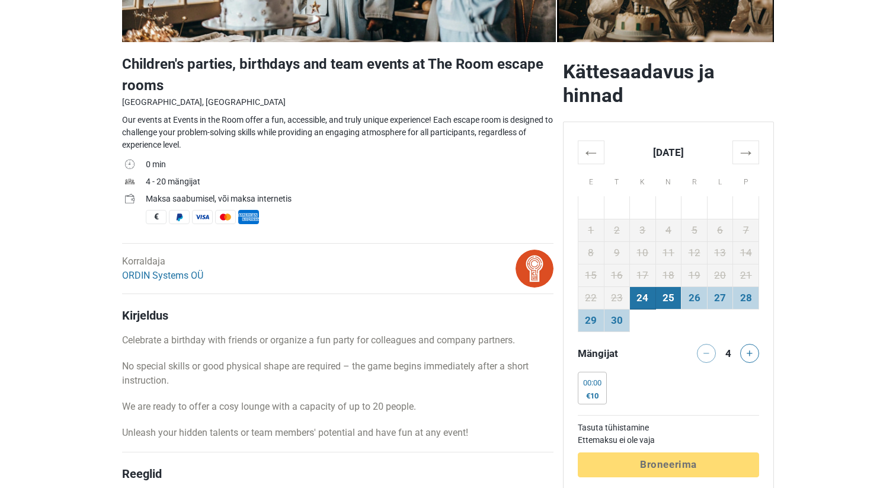
click at [671, 297] on td "25" at bounding box center [669, 298] width 26 height 23
click at [755, 355] on button at bounding box center [749, 353] width 19 height 19
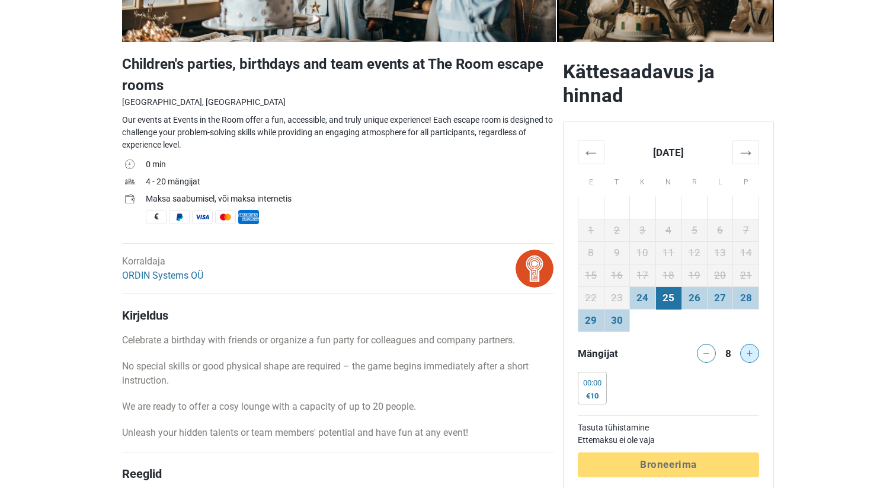
click at [755, 355] on button at bounding box center [749, 353] width 19 height 19
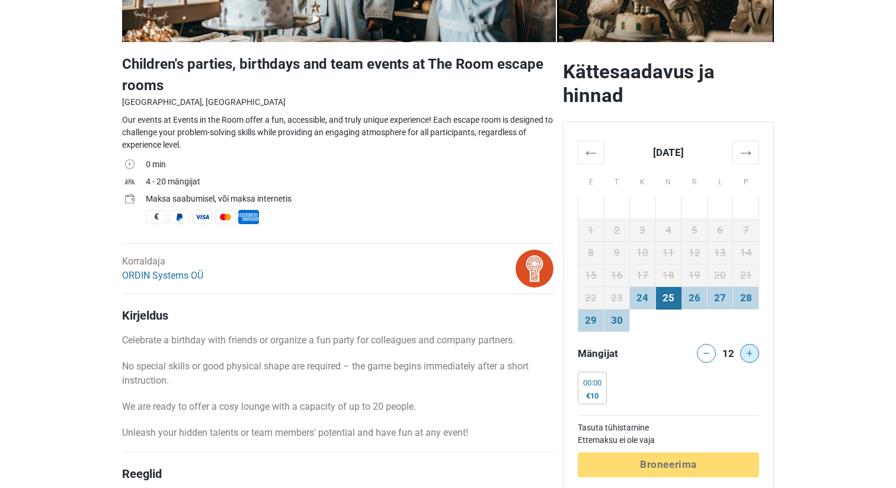
click at [755, 355] on button at bounding box center [749, 353] width 19 height 19
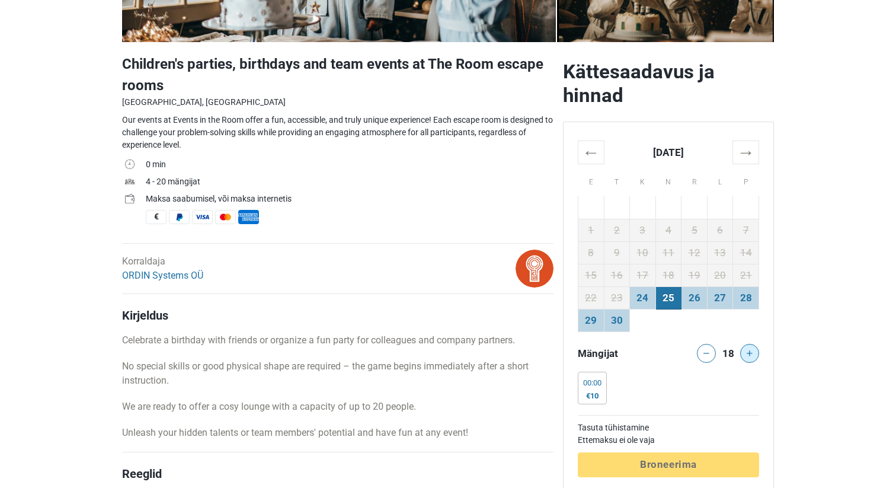
click at [755, 355] on button at bounding box center [749, 353] width 19 height 19
click at [755, 355] on div at bounding box center [752, 353] width 24 height 19
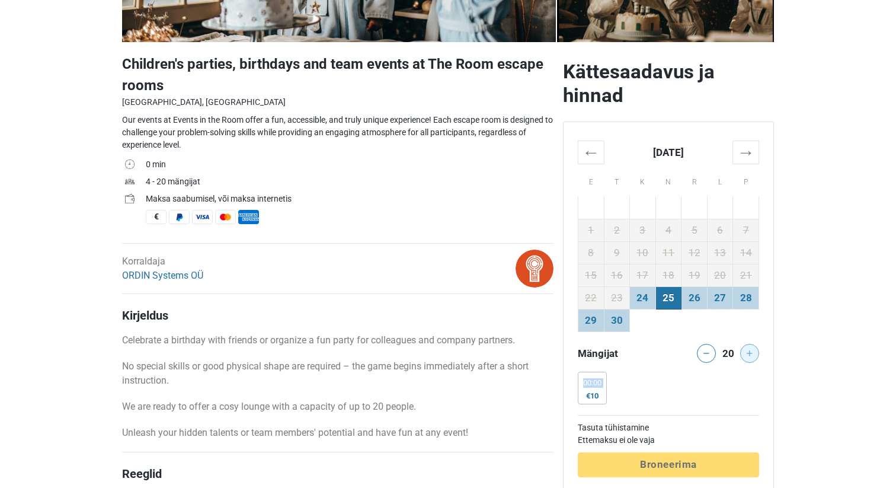
click at [755, 355] on div at bounding box center [752, 353] width 24 height 19
click at [742, 155] on th "→" at bounding box center [746, 152] width 26 height 23
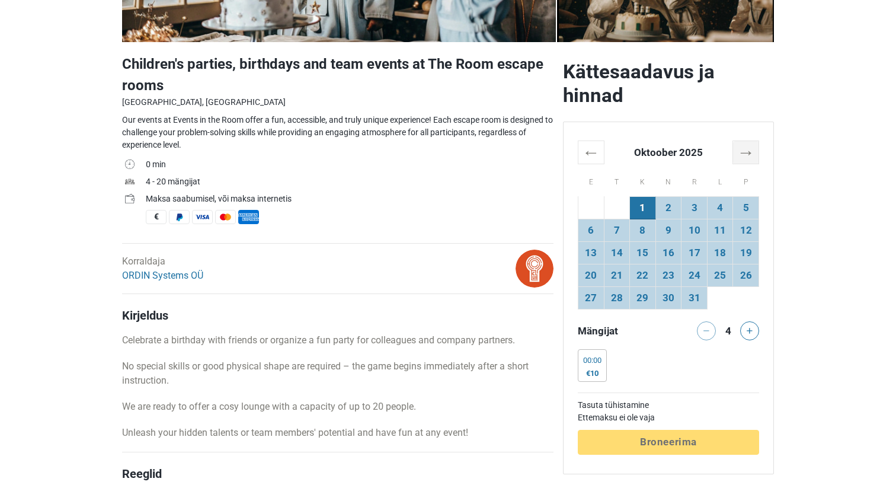
click at [742, 152] on th "→" at bounding box center [746, 152] width 26 height 23
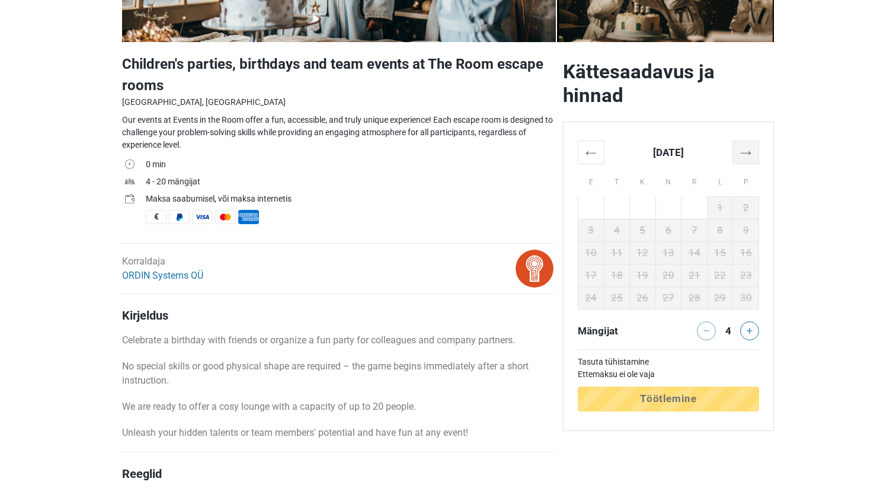
click at [742, 152] on th "→" at bounding box center [746, 152] width 26 height 23
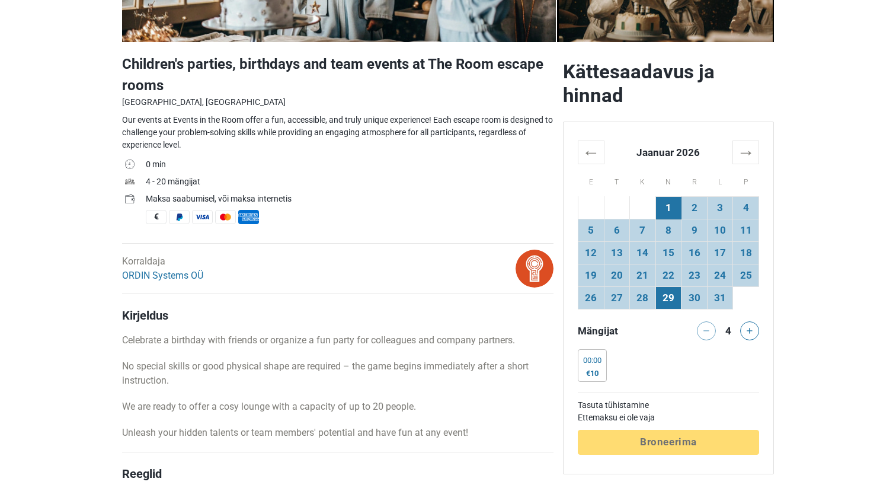
click at [671, 302] on td "29" at bounding box center [669, 298] width 26 height 23
click at [754, 330] on button at bounding box center [749, 330] width 19 height 19
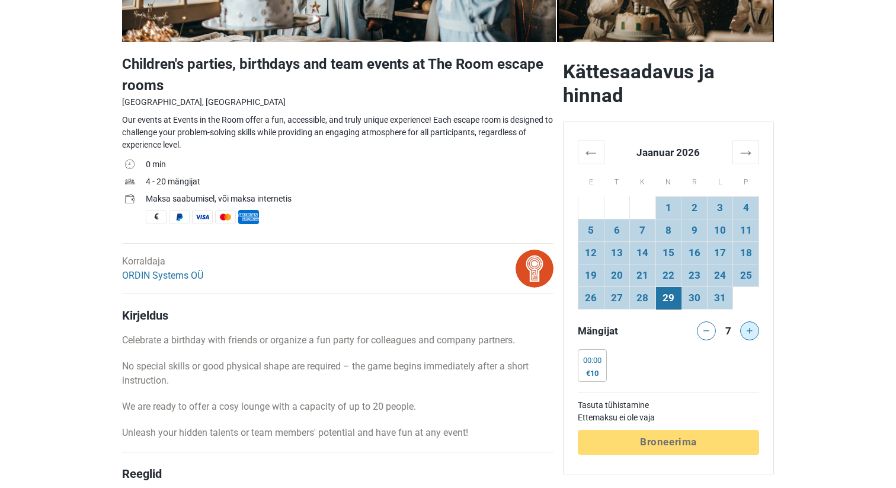
click at [754, 330] on button at bounding box center [749, 330] width 19 height 19
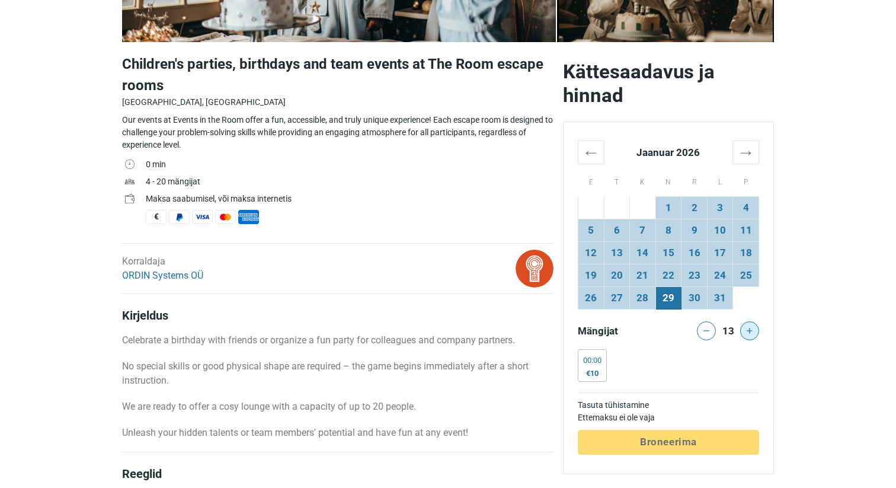
click at [754, 330] on button at bounding box center [749, 330] width 19 height 19
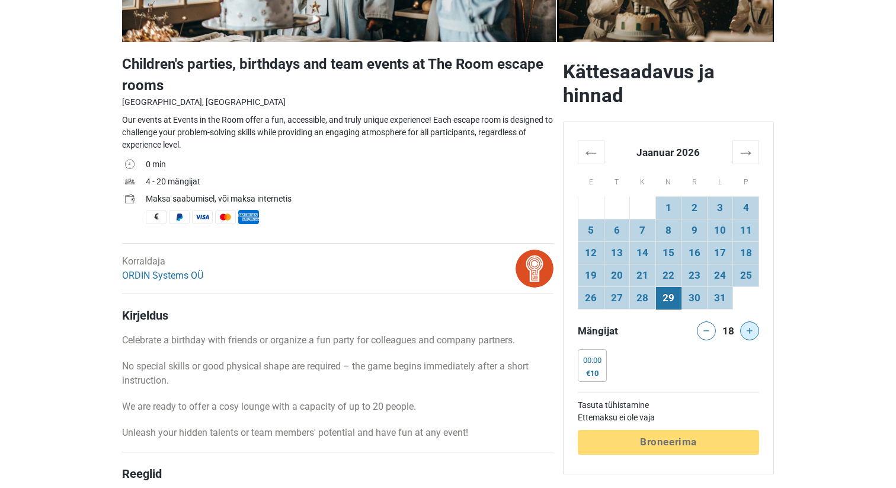
click at [754, 330] on button at bounding box center [749, 330] width 19 height 19
click at [754, 330] on div at bounding box center [752, 330] width 24 height 19
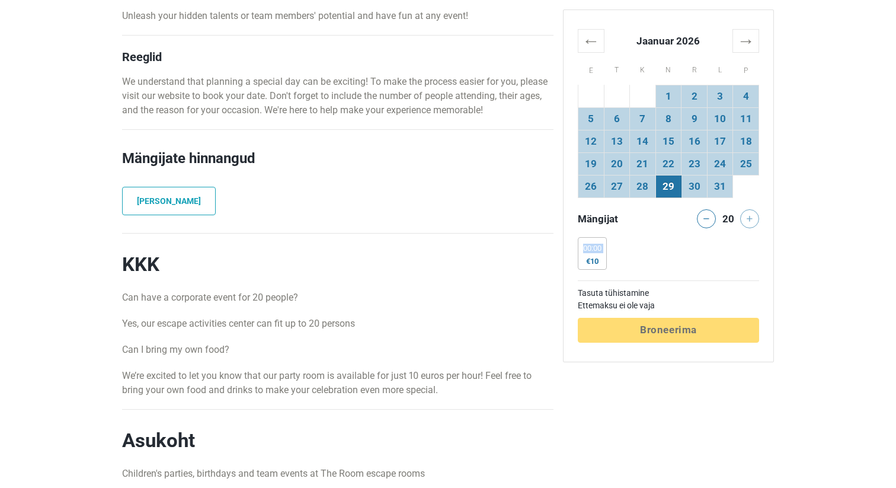
scroll to position [739, 0]
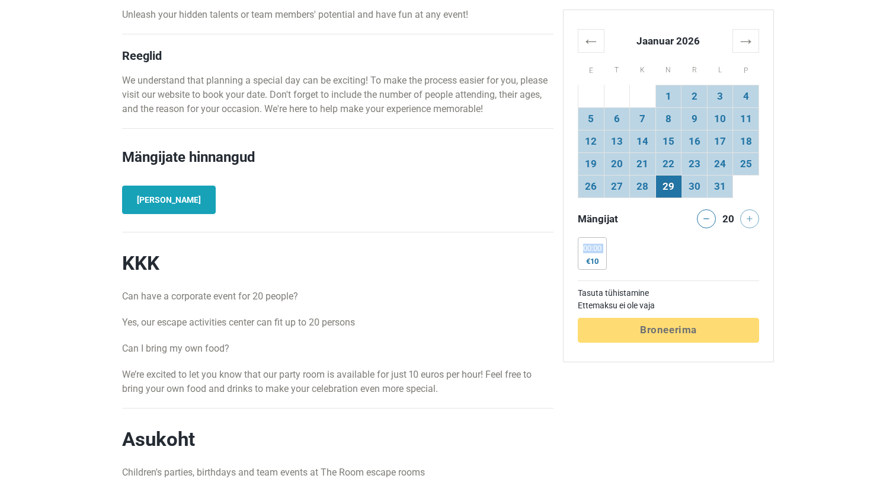
click at [179, 200] on link "Lisa arvustus" at bounding box center [169, 200] width 94 height 28
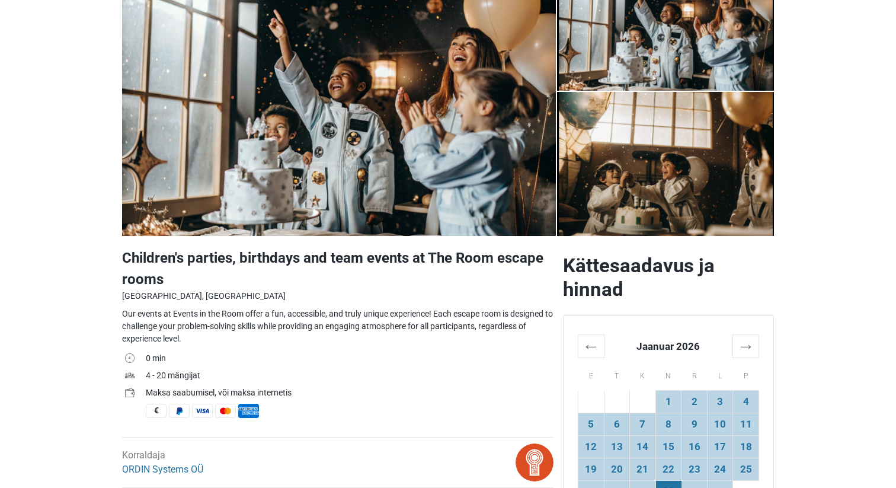
scroll to position [132, 0]
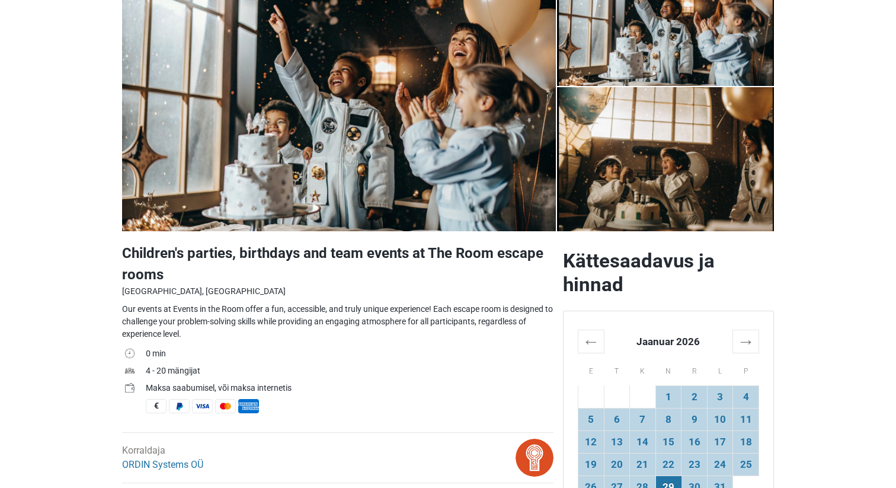
drag, startPoint x: 203, startPoint y: 336, endPoint x: 119, endPoint y: 311, distance: 88.4
click at [111, 287] on div at bounding box center [111, 287] width 0 height 0
click at [395, 399] on td "Maksa saabumisel, või maksa internetis €" at bounding box center [350, 399] width 408 height 36
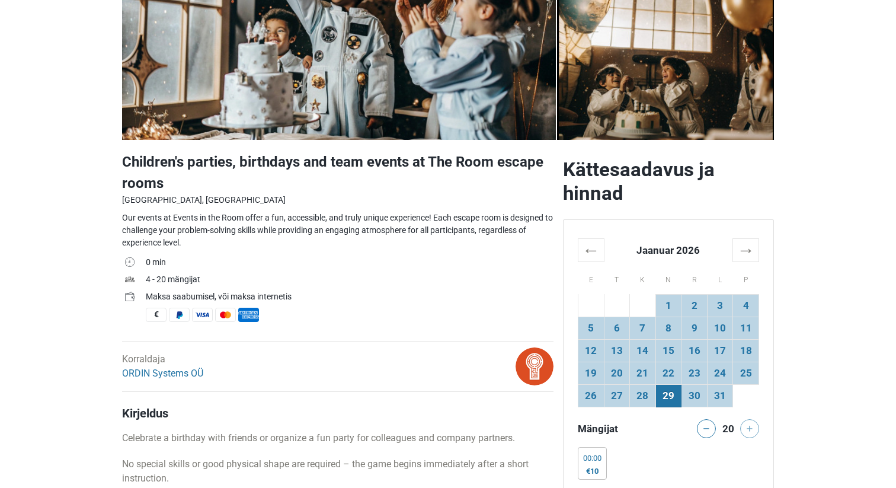
scroll to position [234, 0]
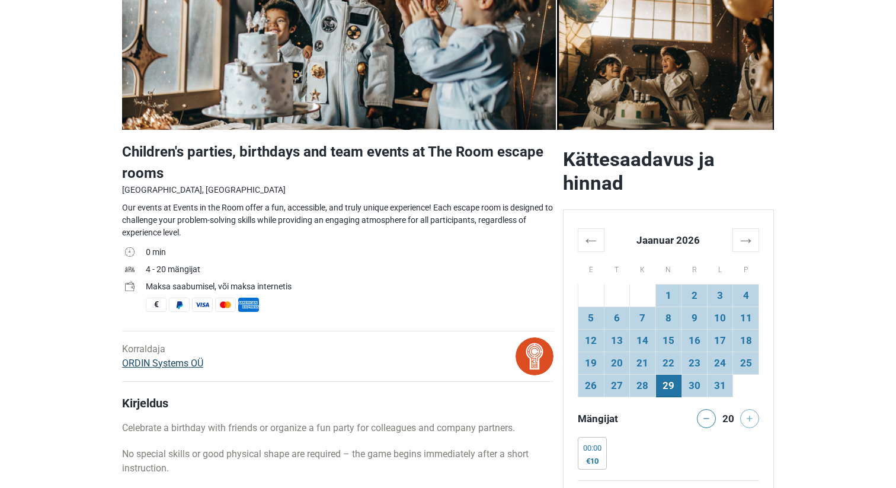
click at [163, 362] on link "ORDIN Systems OÜ" at bounding box center [162, 362] width 81 height 11
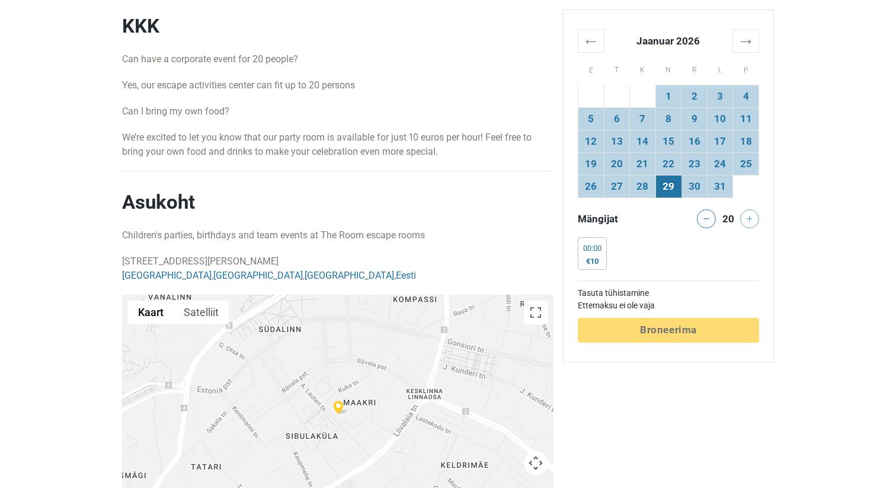
scroll to position [982, 0]
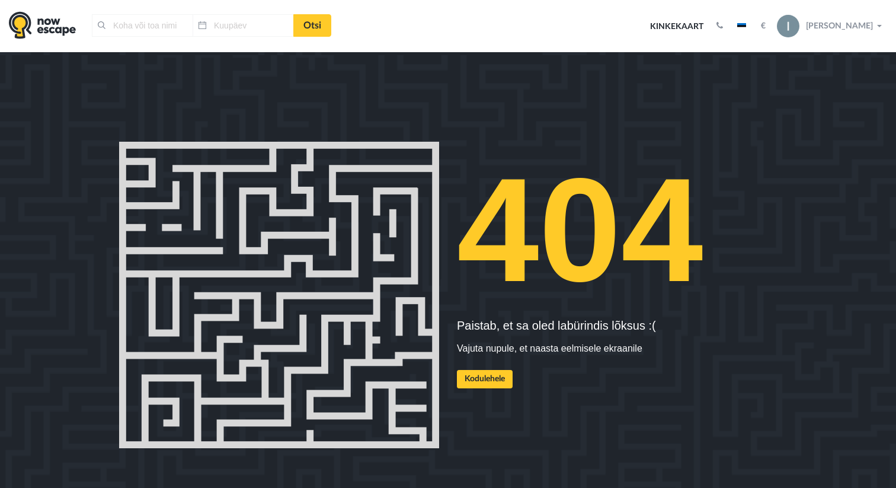
type input "[GEOGRAPHIC_DATA], [GEOGRAPHIC_DATA]"
type input "[DATE]"
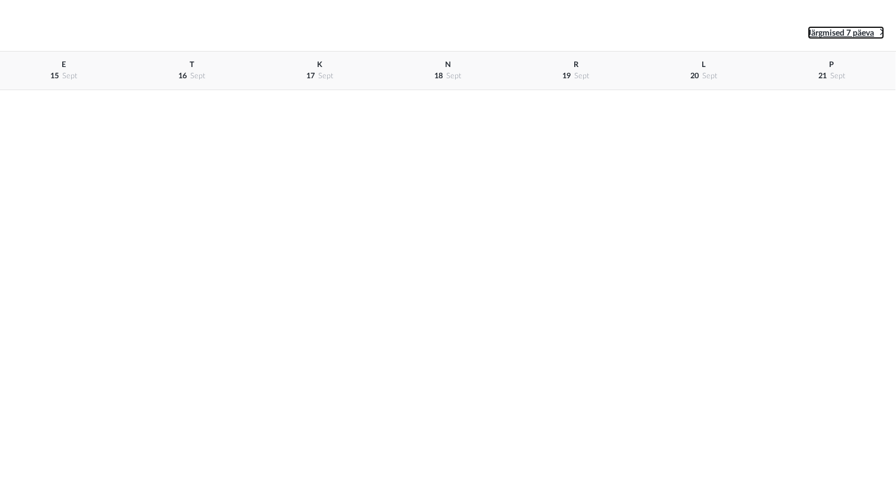
click at [881, 30] on icon at bounding box center [882, 31] width 4 height 11
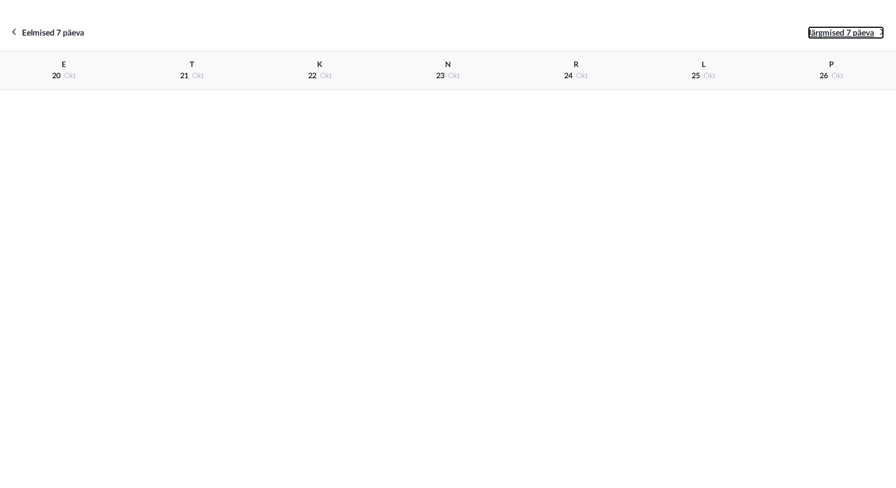
click at [881, 30] on icon at bounding box center [882, 31] width 4 height 11
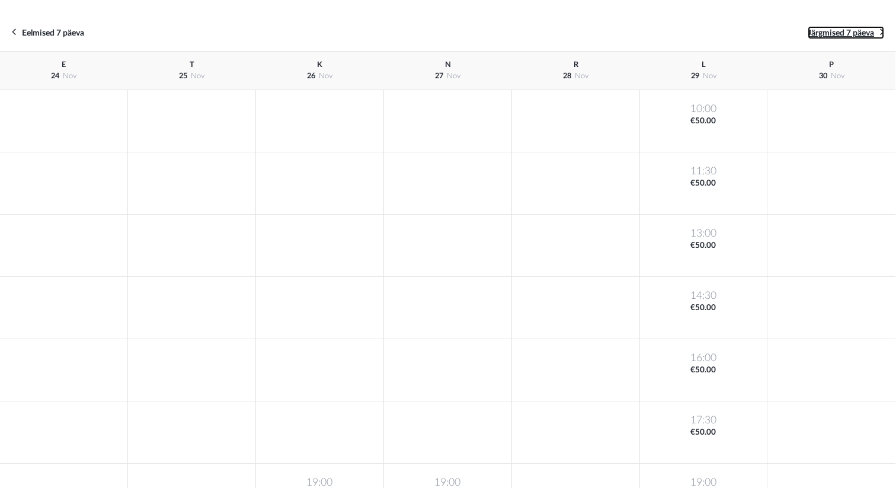
click at [881, 30] on icon at bounding box center [882, 31] width 4 height 11
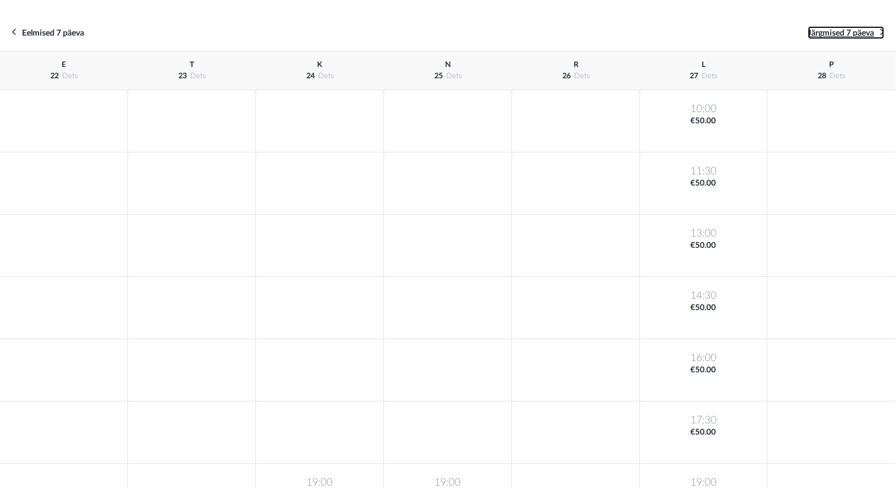
click at [881, 30] on icon at bounding box center [882, 31] width 4 height 11
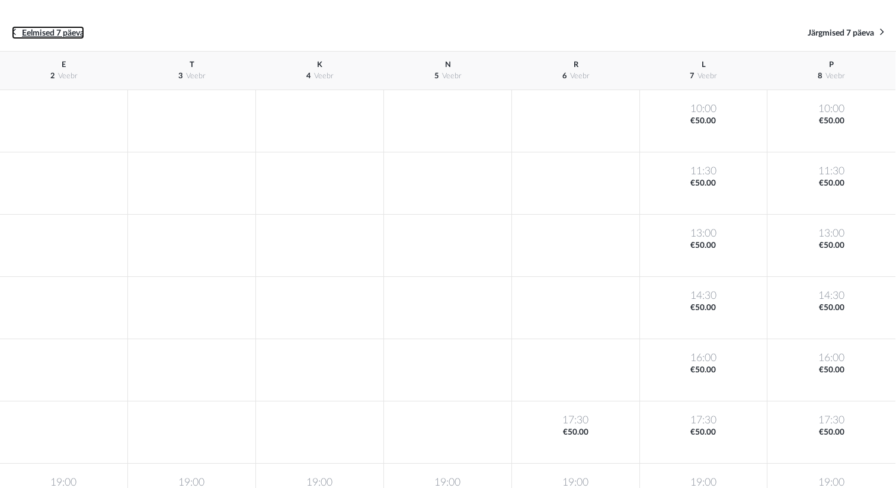
click at [15, 28] on link "Eelmised 7 päeva" at bounding box center [48, 32] width 72 height 13
click at [413, 73] on div "N 29 jaan" at bounding box center [448, 71] width 128 height 39
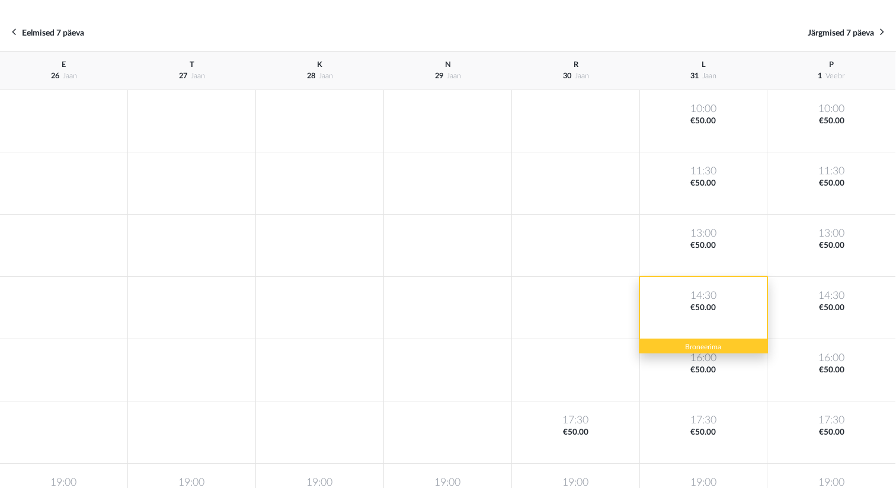
click at [725, 300] on div "14:30 €50.00" at bounding box center [704, 308] width 128 height 62
click at [671, 339] on div "14:30 €50.00" at bounding box center [704, 308] width 128 height 62
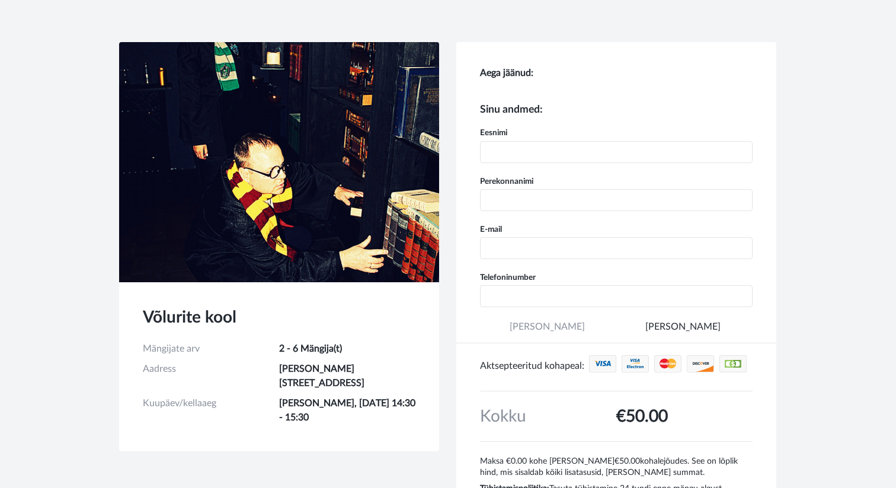
type input "+372"
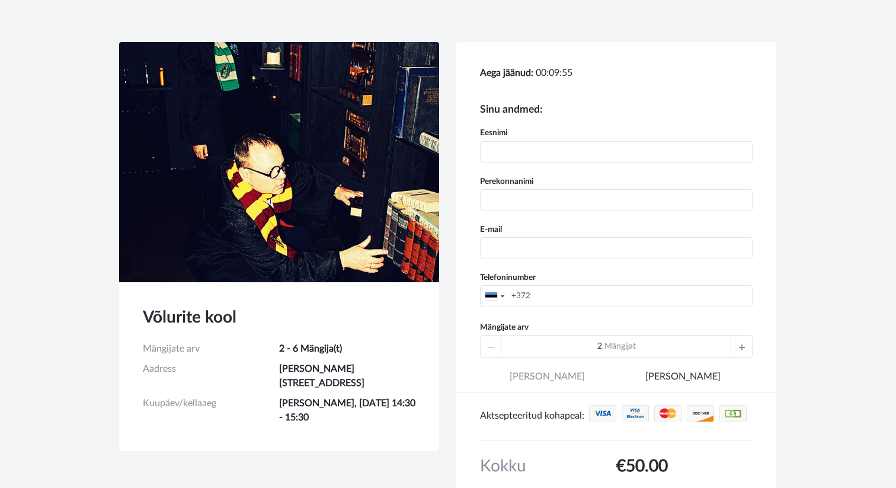
click at [741, 344] on icon at bounding box center [742, 346] width 6 height 21
click at [741, 344] on div "6 Mängijat" at bounding box center [616, 346] width 273 height 23
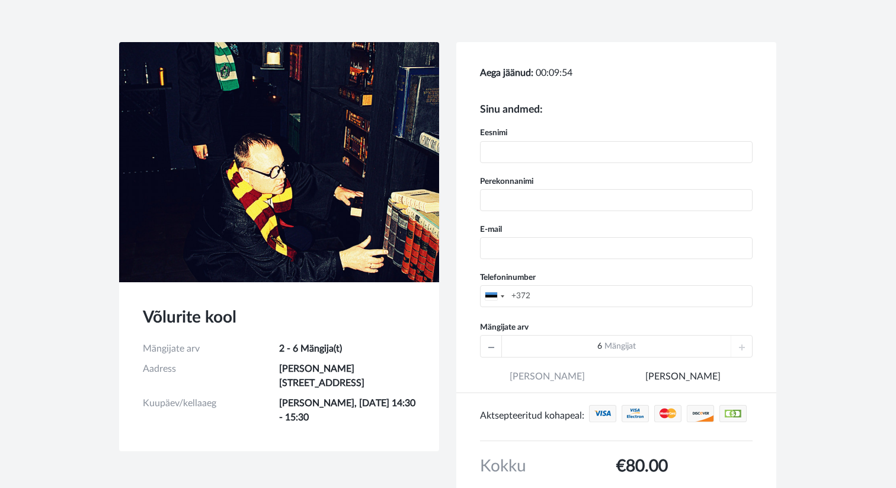
click at [741, 344] on div "6 Mängijat" at bounding box center [616, 346] width 273 height 23
